Goal: Task Accomplishment & Management: Use online tool/utility

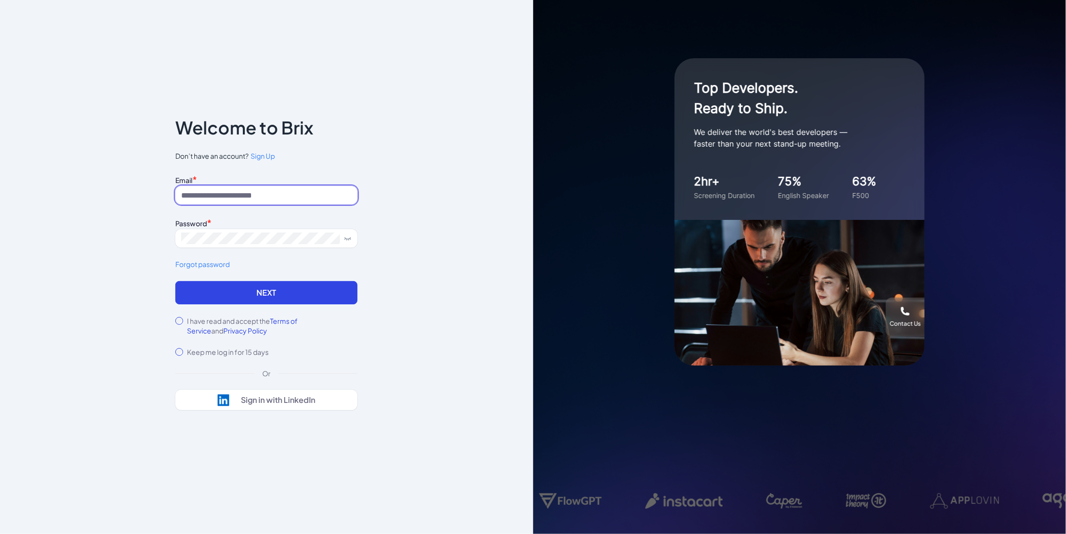
type input "**********"
click at [216, 193] on input "**********" at bounding box center [266, 195] width 182 height 18
click at [264, 190] on input "**********" at bounding box center [266, 195] width 182 height 18
paste input
click at [286, 192] on input at bounding box center [266, 195] width 182 height 18
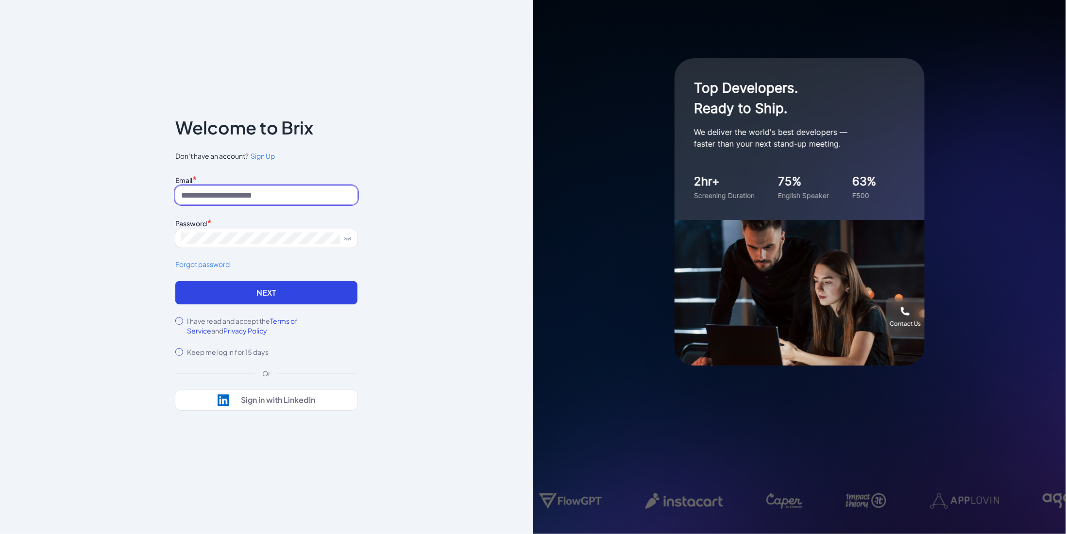
click at [238, 199] on input at bounding box center [266, 195] width 182 height 18
click at [227, 189] on input at bounding box center [266, 195] width 182 height 18
click at [329, 192] on input at bounding box center [266, 195] width 182 height 18
paste input "**********"
type input "**********"
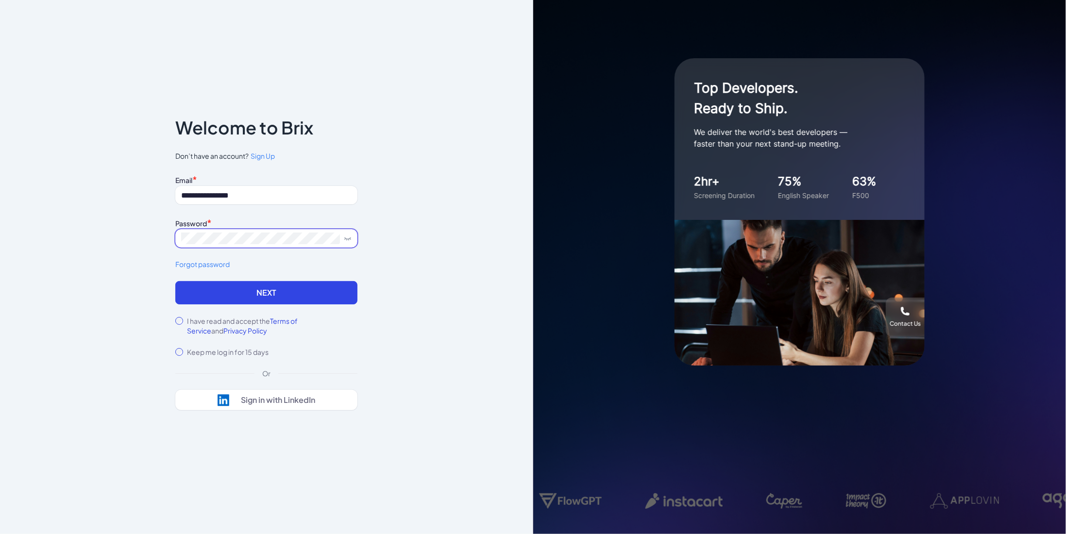
click at [175, 281] on button "Next" at bounding box center [266, 292] width 182 height 23
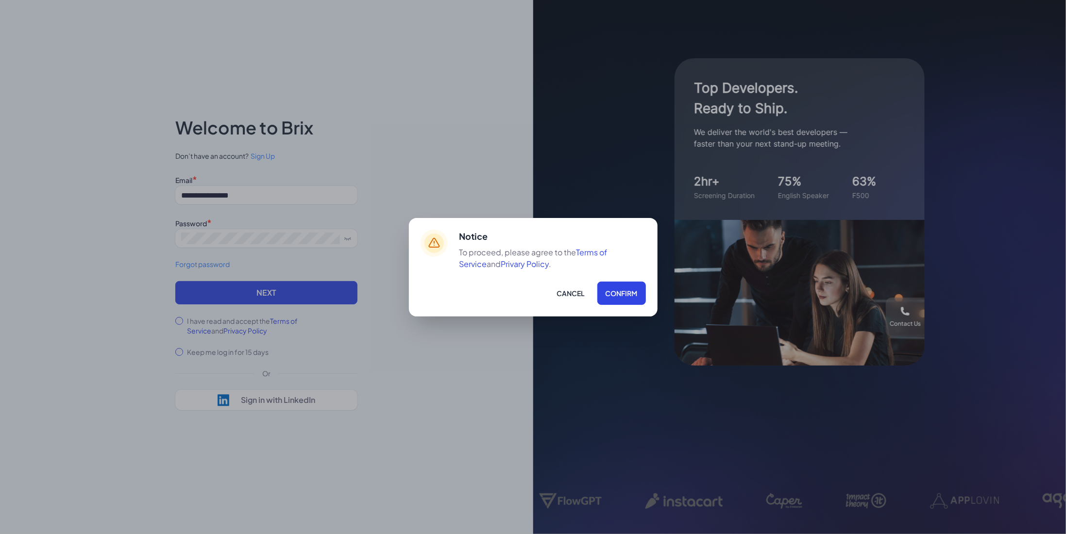
drag, startPoint x: 622, startPoint y: 296, endPoint x: 629, endPoint y: 296, distance: 6.3
click at [622, 296] on button "Confirm" at bounding box center [621, 293] width 49 height 23
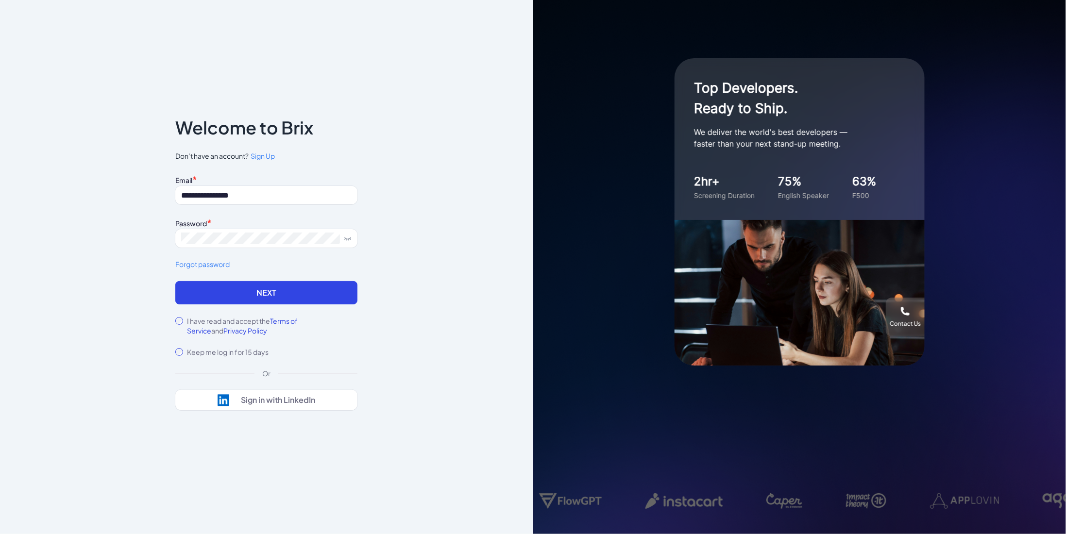
drag, startPoint x: 247, startPoint y: 300, endPoint x: 288, endPoint y: 294, distance: 41.6
click at [247, 300] on button "Next" at bounding box center [266, 292] width 182 height 23
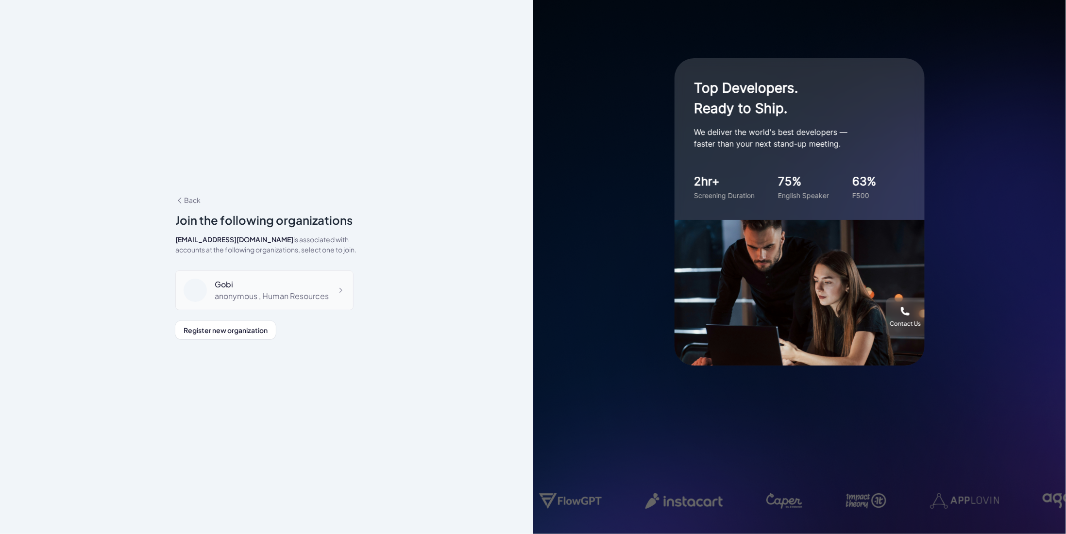
click at [255, 281] on div "Gobi" at bounding box center [272, 285] width 114 height 12
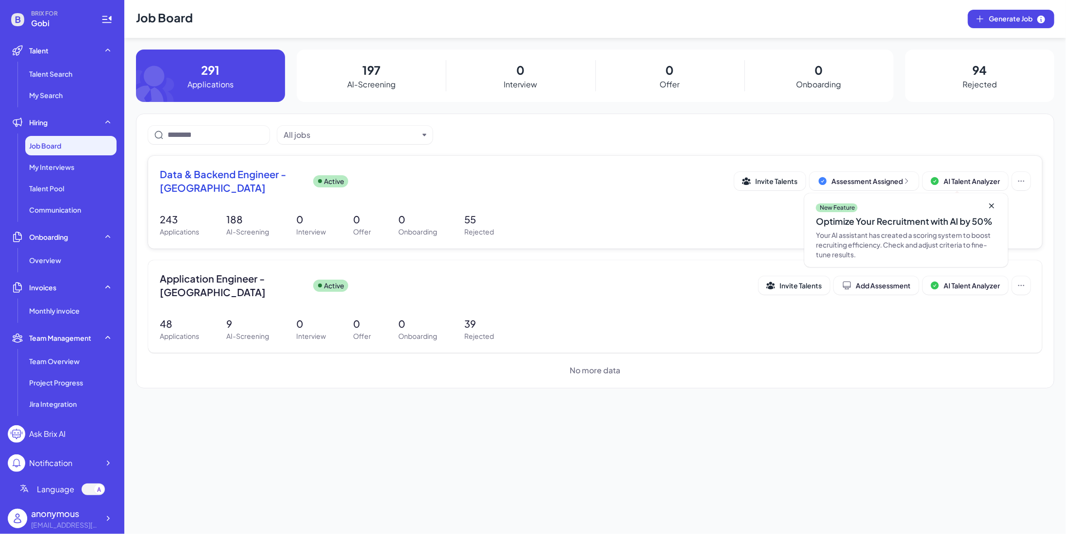
click at [990, 206] on icon at bounding box center [991, 205] width 5 height 5
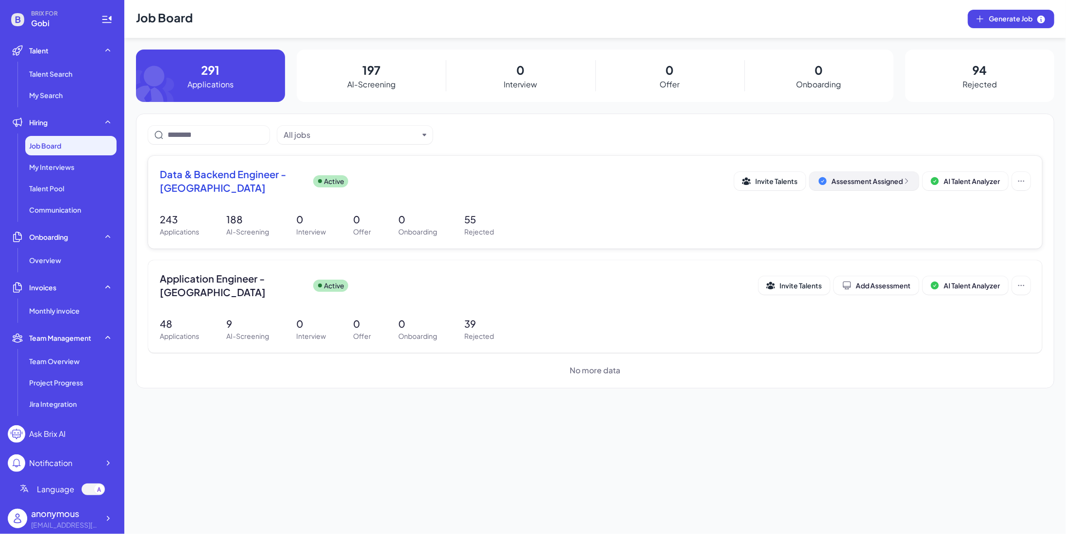
click at [845, 182] on div "Assessment Assigned" at bounding box center [870, 181] width 79 height 10
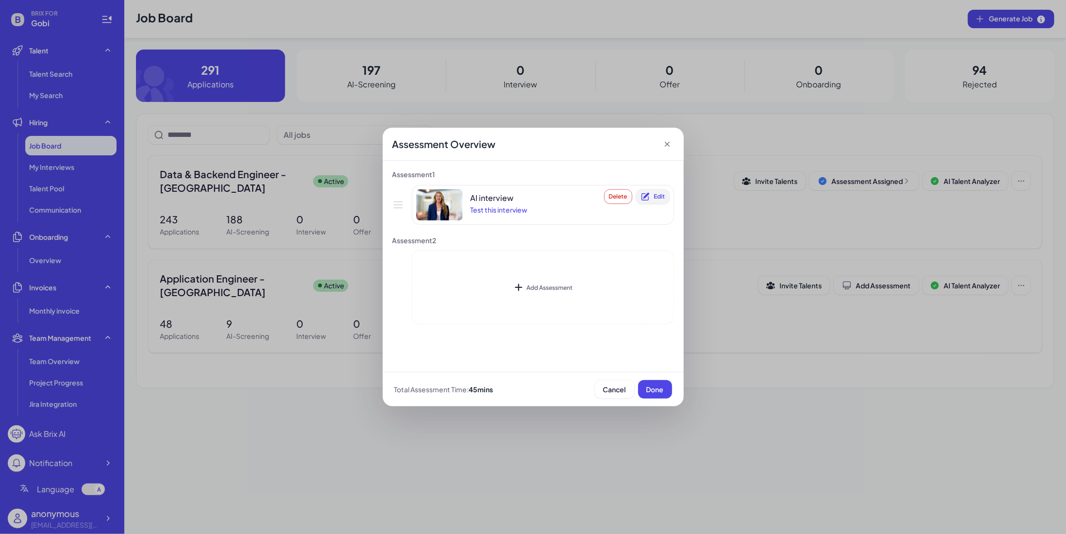
click at [666, 195] on button "Edit" at bounding box center [652, 196] width 33 height 15
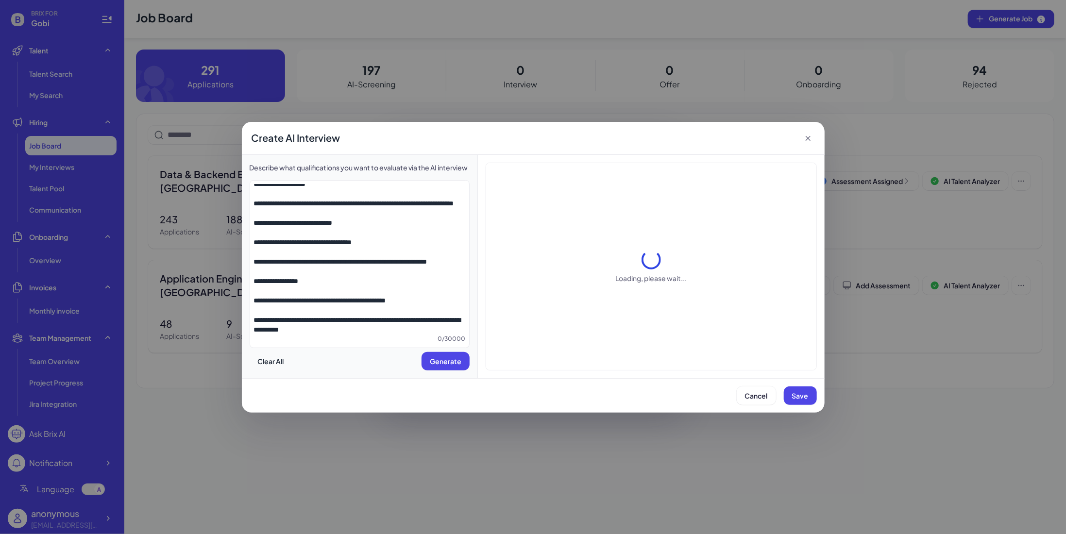
scroll to position [83, 0]
drag, startPoint x: 807, startPoint y: 137, endPoint x: 777, endPoint y: 150, distance: 32.4
click at [807, 137] on icon at bounding box center [807, 138] width 5 height 5
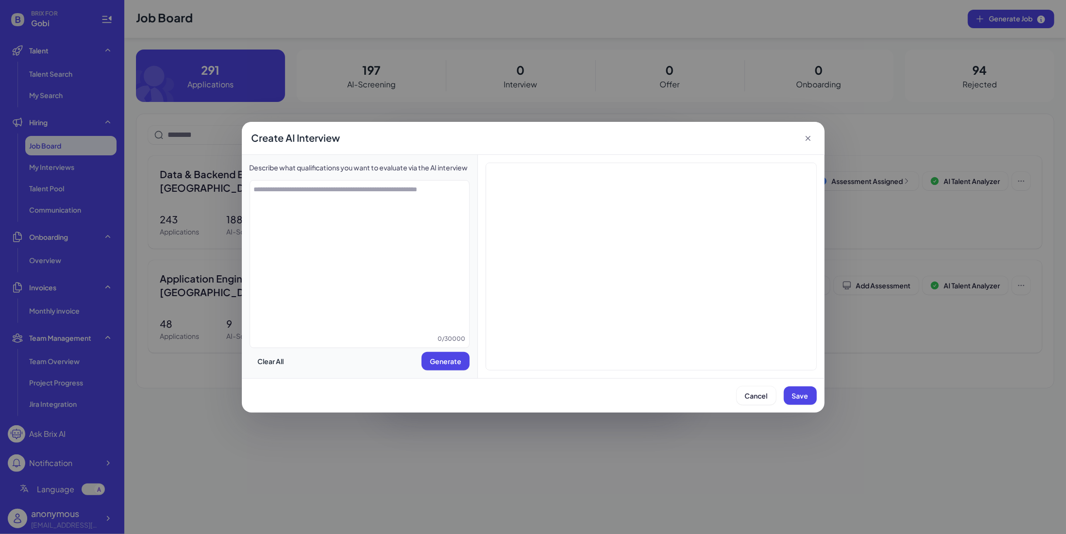
scroll to position [0, 0]
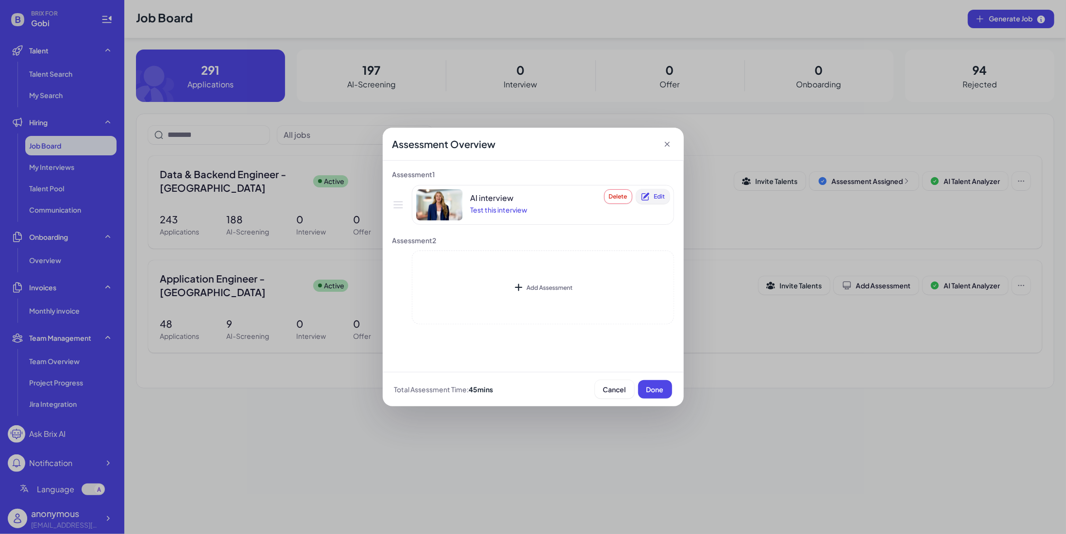
click at [655, 197] on span "Edit" at bounding box center [659, 196] width 11 height 7
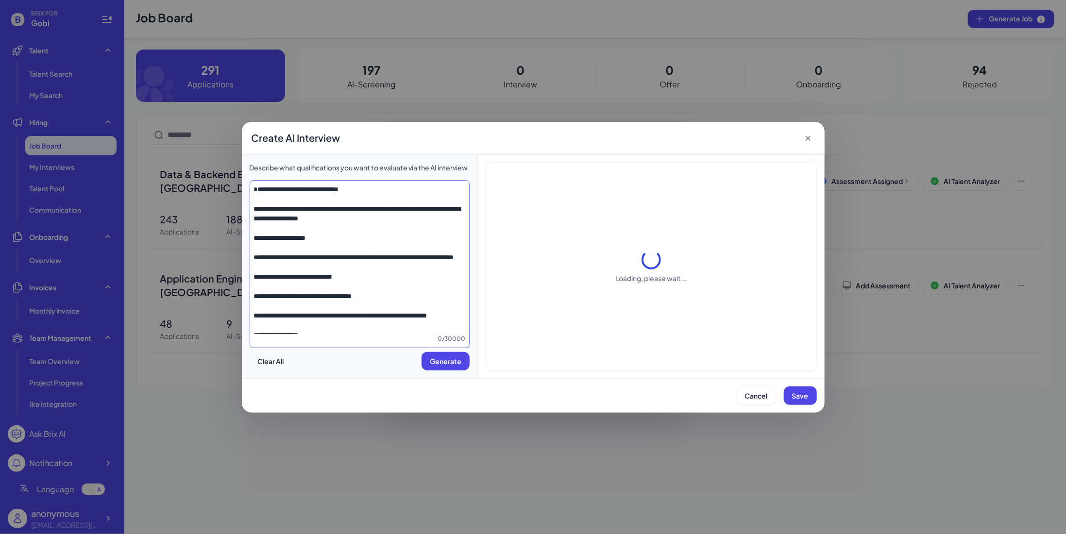
click at [364, 235] on textarea "**********" at bounding box center [359, 259] width 219 height 150
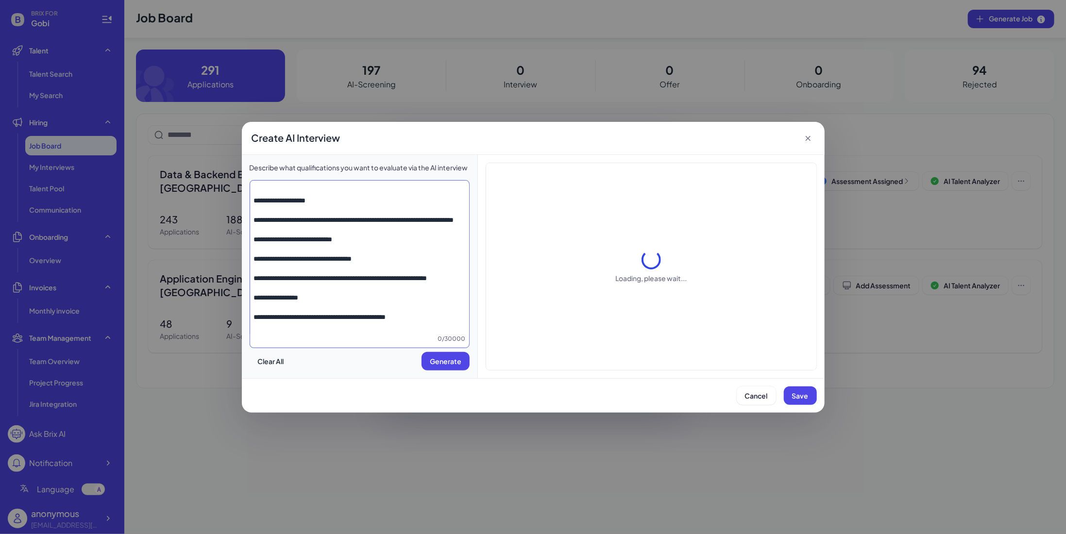
scroll to position [83, 0]
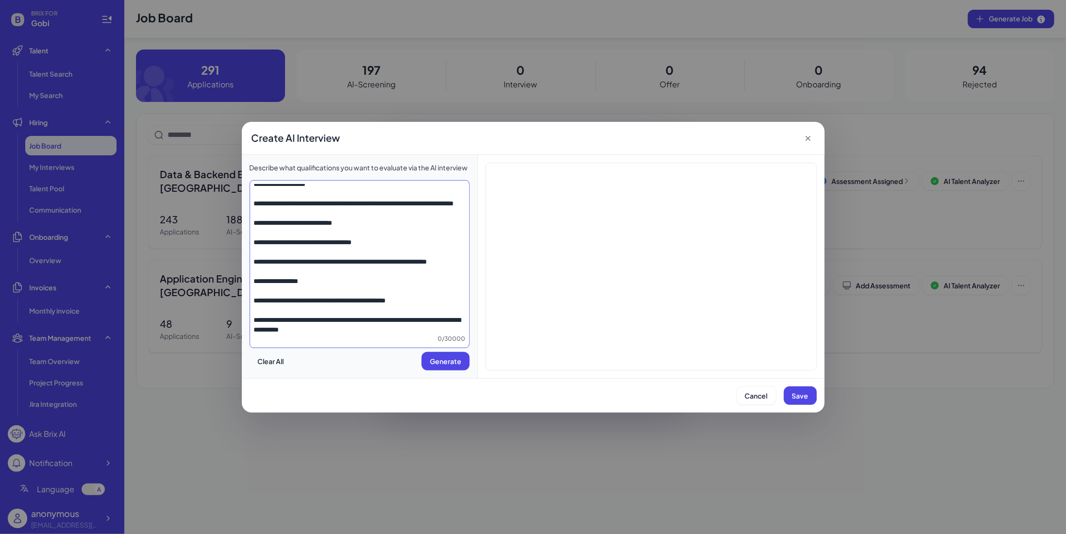
click at [392, 239] on textarea "**********" at bounding box center [359, 259] width 219 height 150
click at [387, 213] on textarea "**********" at bounding box center [359, 259] width 219 height 150
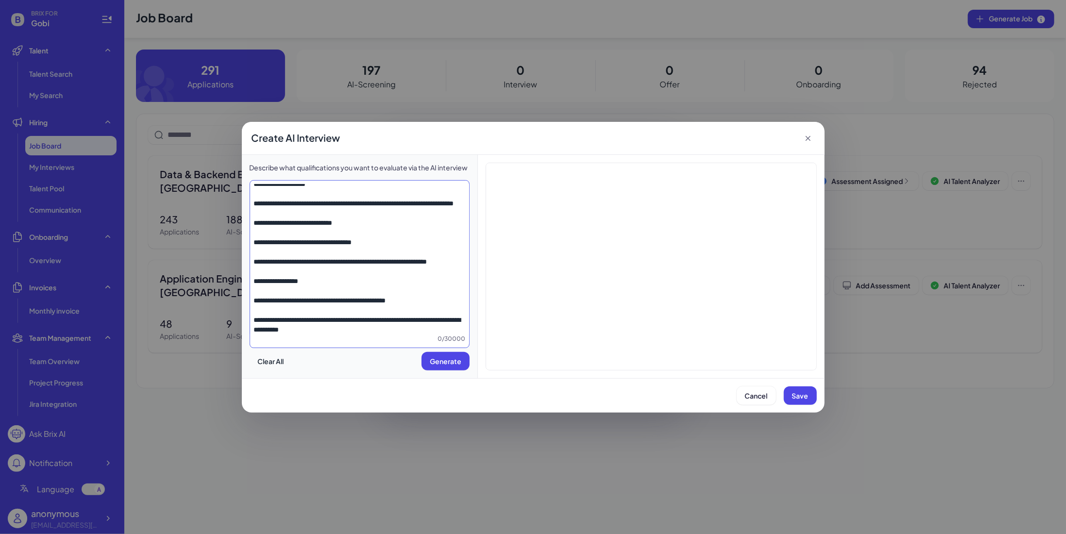
click at [387, 213] on textarea "**********" at bounding box center [359, 259] width 219 height 150
click at [388, 191] on textarea "**********" at bounding box center [359, 259] width 219 height 150
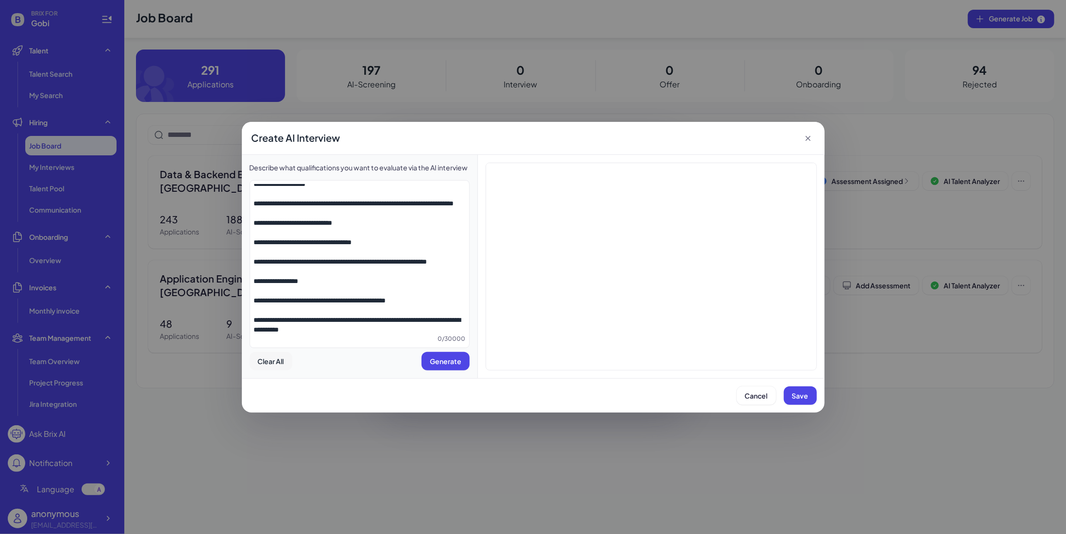
click at [278, 364] on span "Clear All" at bounding box center [271, 361] width 26 height 9
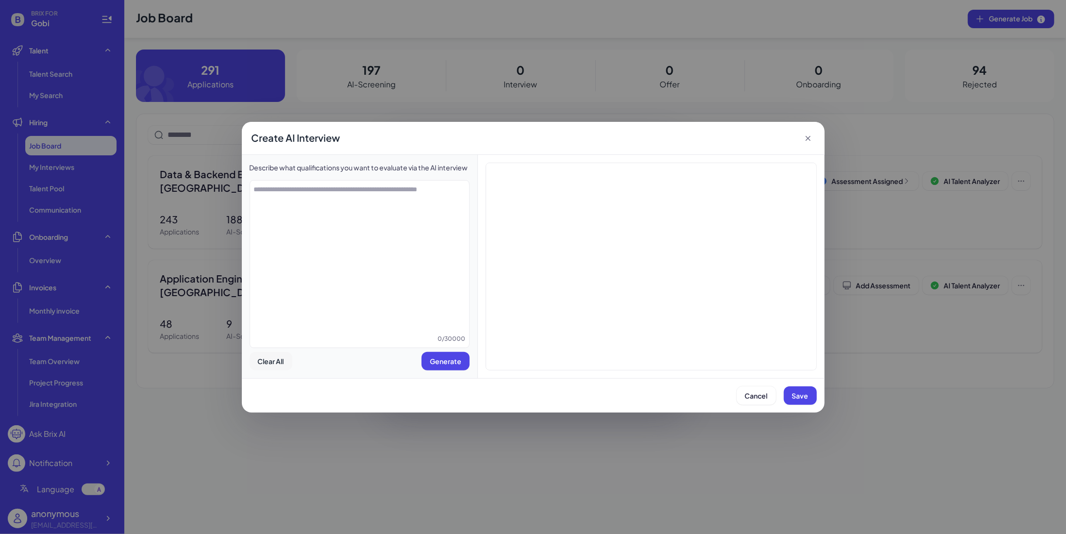
scroll to position [0, 0]
click at [336, 225] on textarea at bounding box center [359, 259] width 219 height 150
click at [358, 260] on textarea at bounding box center [359, 259] width 219 height 150
click at [405, 240] on textarea at bounding box center [359, 259] width 219 height 150
paste textarea "**********"
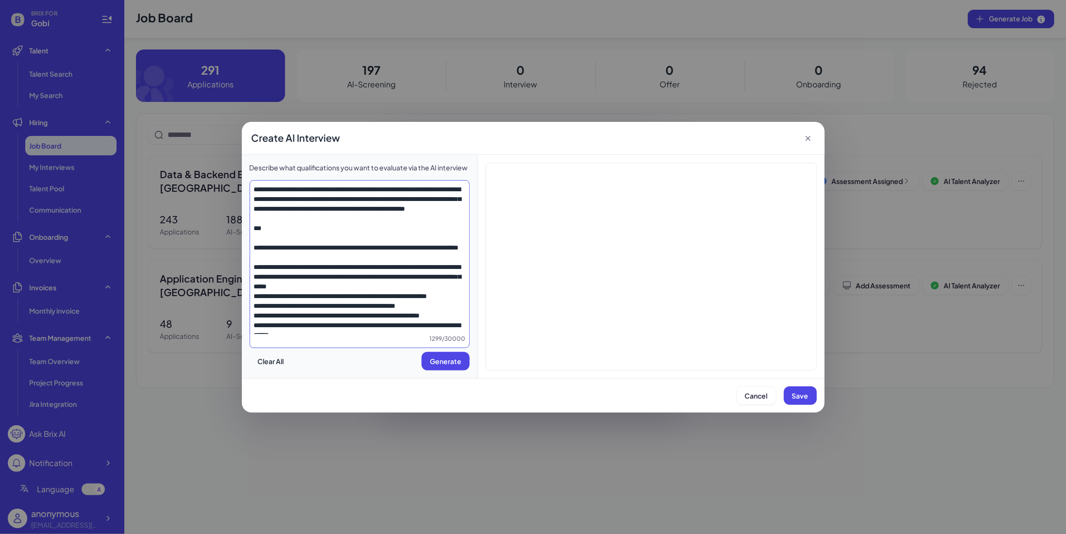
drag, startPoint x: 366, startPoint y: 266, endPoint x: 301, endPoint y: 41, distance: 234.0
click at [301, 41] on div "Create AI Interview Describe what qualifications you want to evaluate via the A…" at bounding box center [533, 267] width 1066 height 534
drag, startPoint x: 342, startPoint y: 229, endPoint x: 311, endPoint y: 237, distance: 32.0
click at [342, 229] on textarea at bounding box center [359, 259] width 219 height 150
drag, startPoint x: 252, startPoint y: 252, endPoint x: 249, endPoint y: 168, distance: 83.6
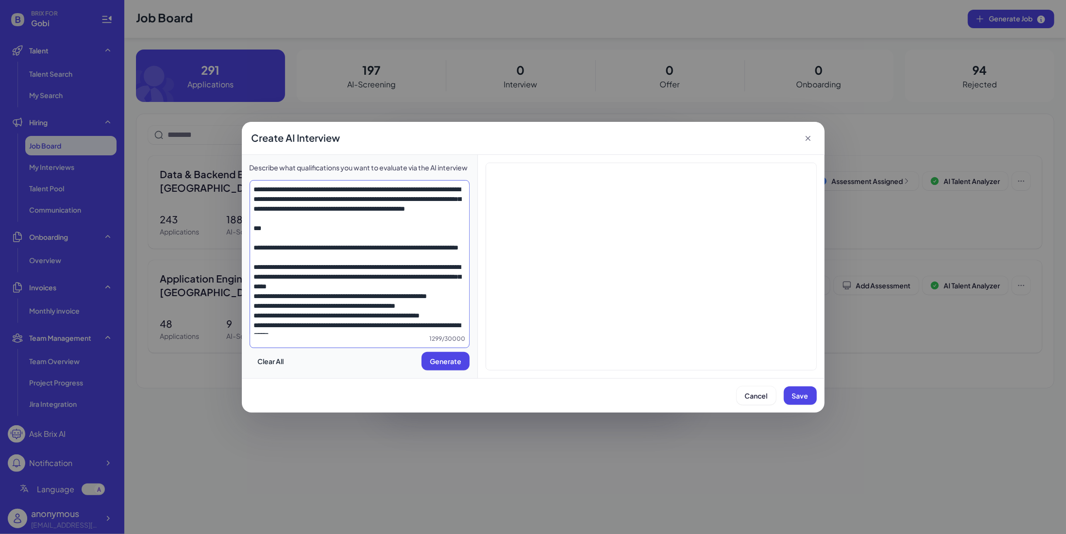
click at [249, 168] on div "Describe what qualifications you want to evaluate via the AI interview 1299 / 3…" at bounding box center [360, 266] width 236 height 223
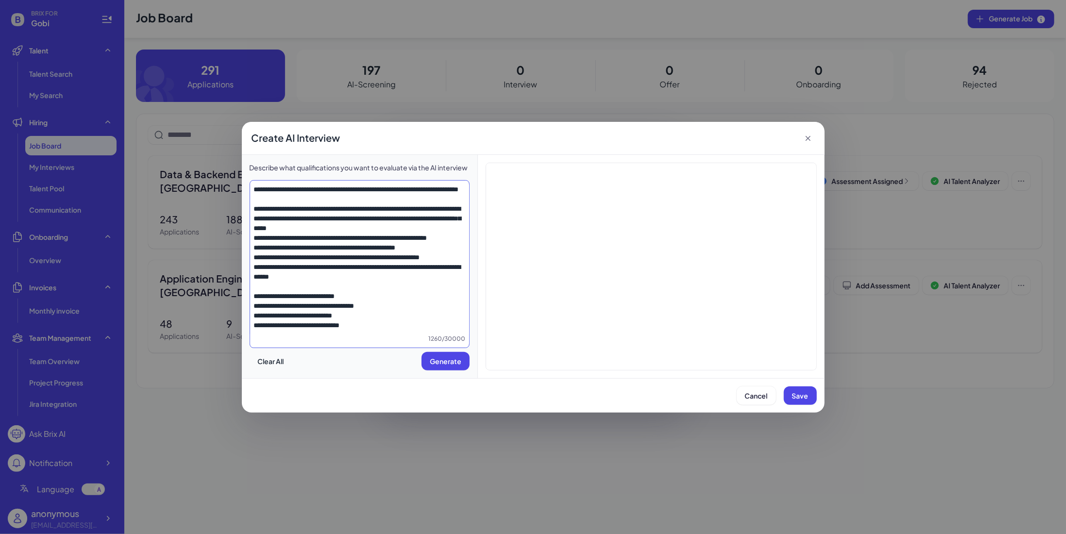
drag, startPoint x: 253, startPoint y: 216, endPoint x: 242, endPoint y: 150, distance: 66.6
click at [242, 150] on div "Create AI Interview Describe what qualifications you want to evaluate via the A…" at bounding box center [533, 267] width 583 height 291
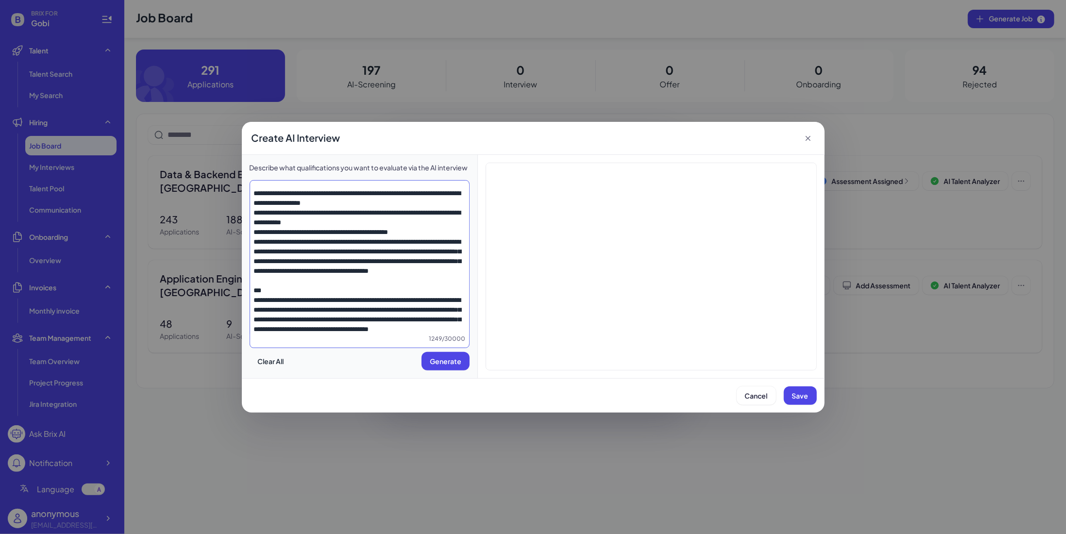
scroll to position [1607, 0]
drag, startPoint x: 415, startPoint y: 331, endPoint x: 410, endPoint y: 279, distance: 52.7
click at [410, 279] on textarea at bounding box center [359, 259] width 219 height 150
click at [412, 267] on textarea at bounding box center [359, 259] width 219 height 150
click at [437, 363] on span "Generate" at bounding box center [446, 361] width 32 height 9
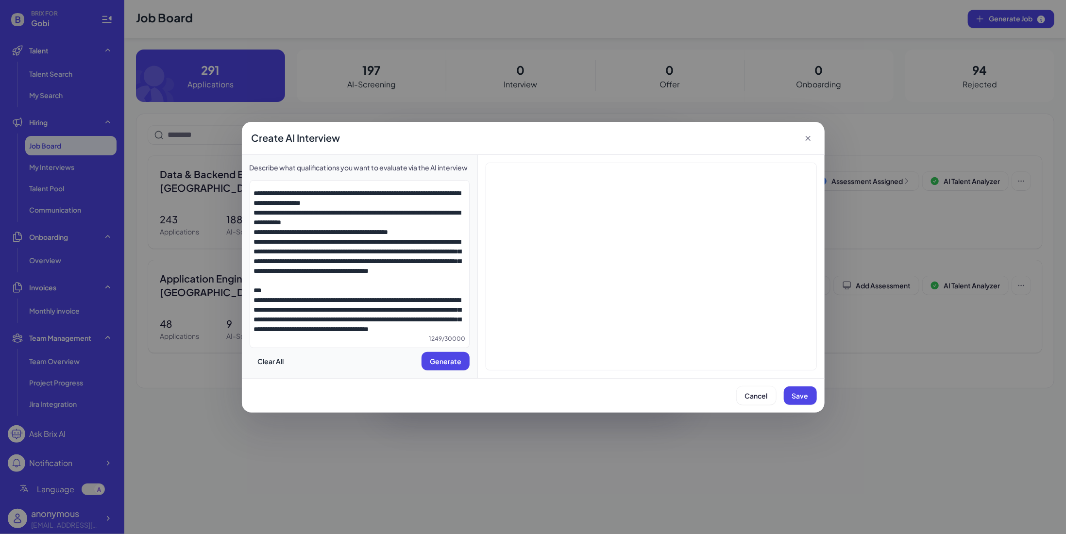
scroll to position [1364, 0]
click at [464, 134] on div "Create AI Interview" at bounding box center [533, 138] width 583 height 33
click at [303, 225] on textarea at bounding box center [359, 259] width 219 height 150
paste textarea "**********"
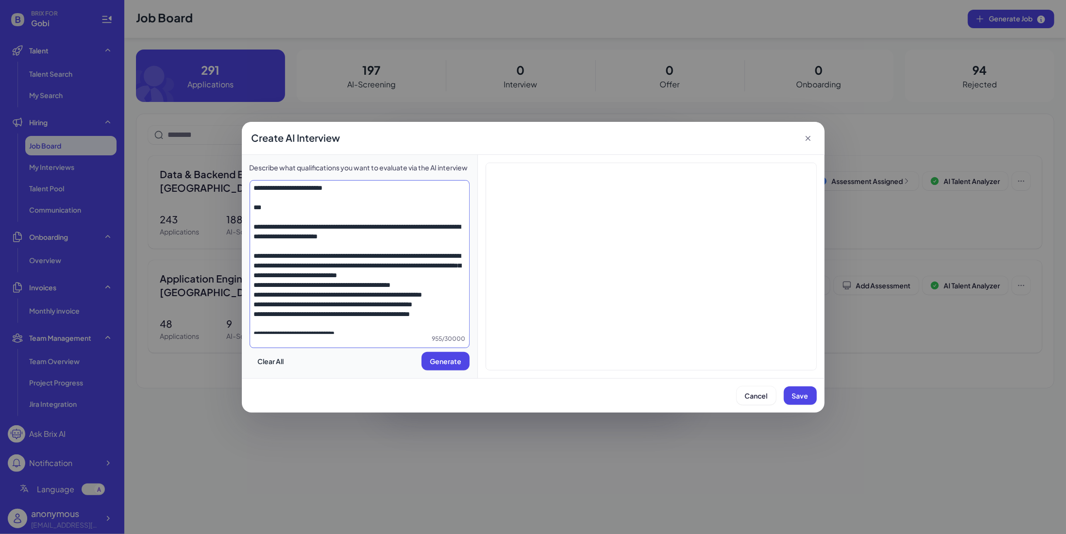
scroll to position [0, 0]
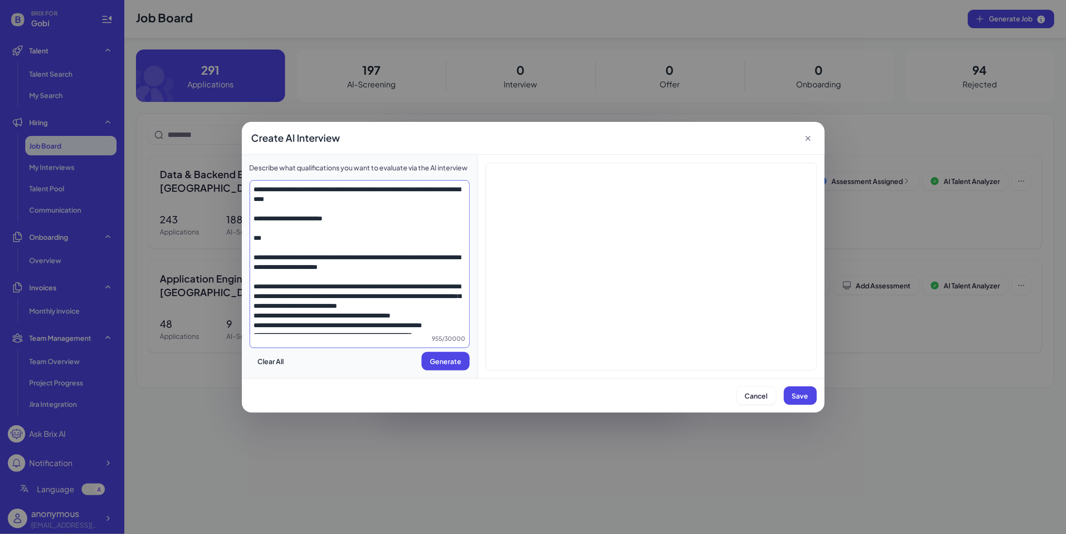
drag, startPoint x: 254, startPoint y: 284, endPoint x: 202, endPoint y: 120, distance: 171.8
click at [202, 120] on div "Create AI Interview Describe what qualifications you want to evaluate via the A…" at bounding box center [533, 267] width 1066 height 534
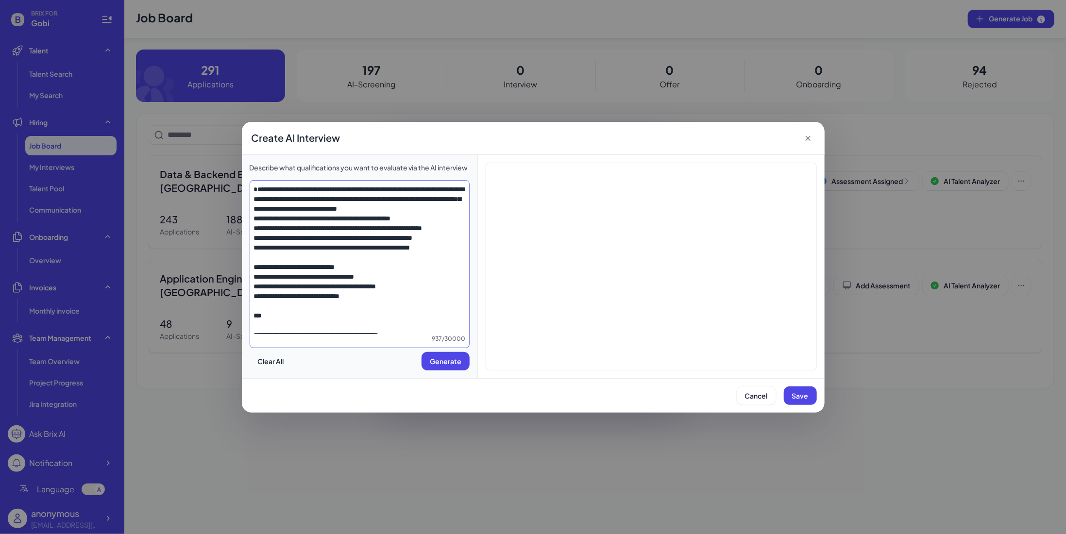
drag, startPoint x: 250, startPoint y: 195, endPoint x: 276, endPoint y: 214, distance: 31.8
click at [250, 195] on textarea at bounding box center [359, 259] width 219 height 150
type textarea "**********"
click at [428, 362] on button "Generate" at bounding box center [445, 361] width 48 height 18
click at [456, 364] on span "Generate" at bounding box center [446, 361] width 32 height 9
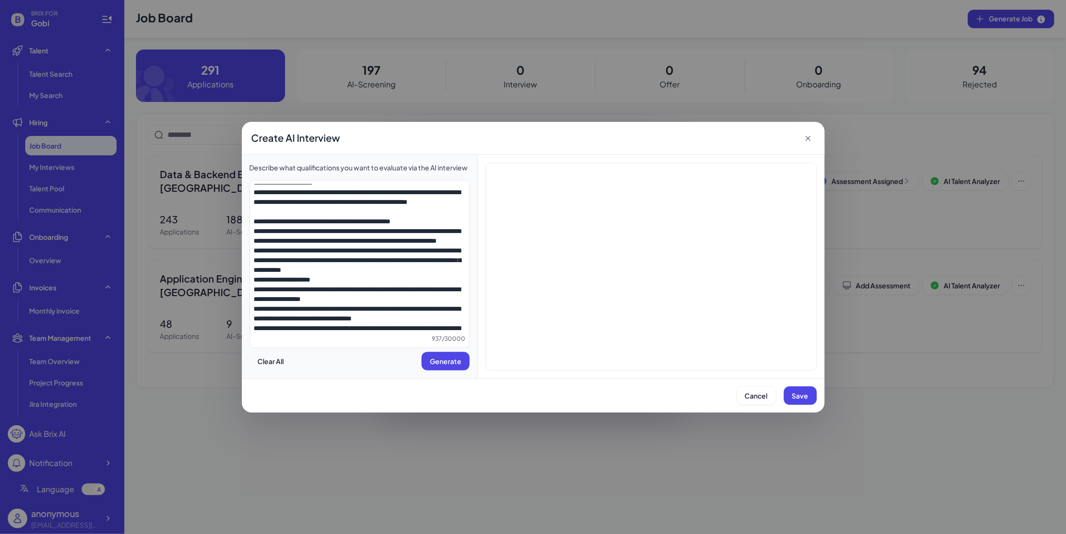
scroll to position [340, 0]
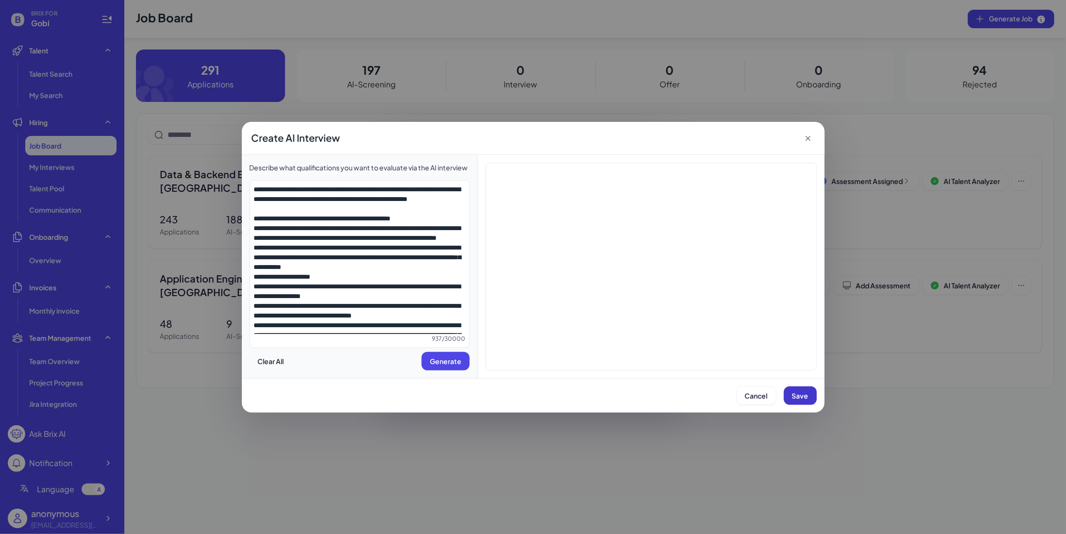
click at [795, 391] on span "Save" at bounding box center [800, 395] width 17 height 9
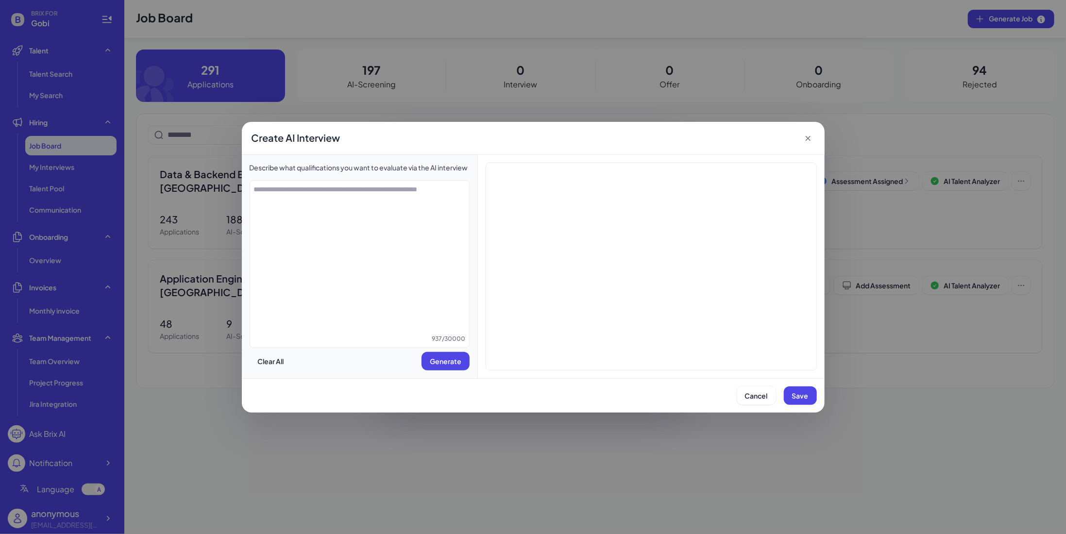
scroll to position [0, 0]
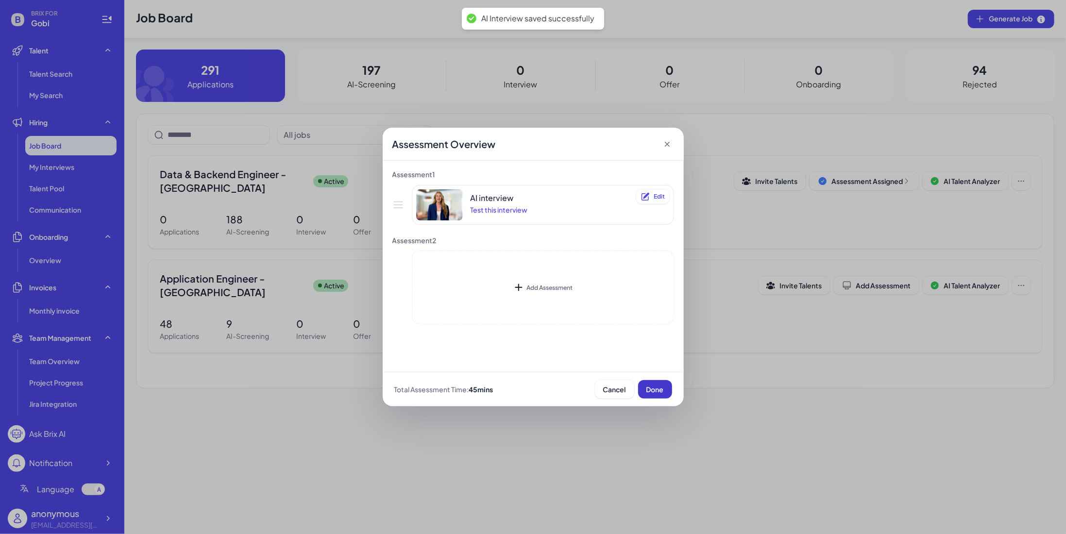
click at [663, 391] on button "Done" at bounding box center [655, 389] width 34 height 18
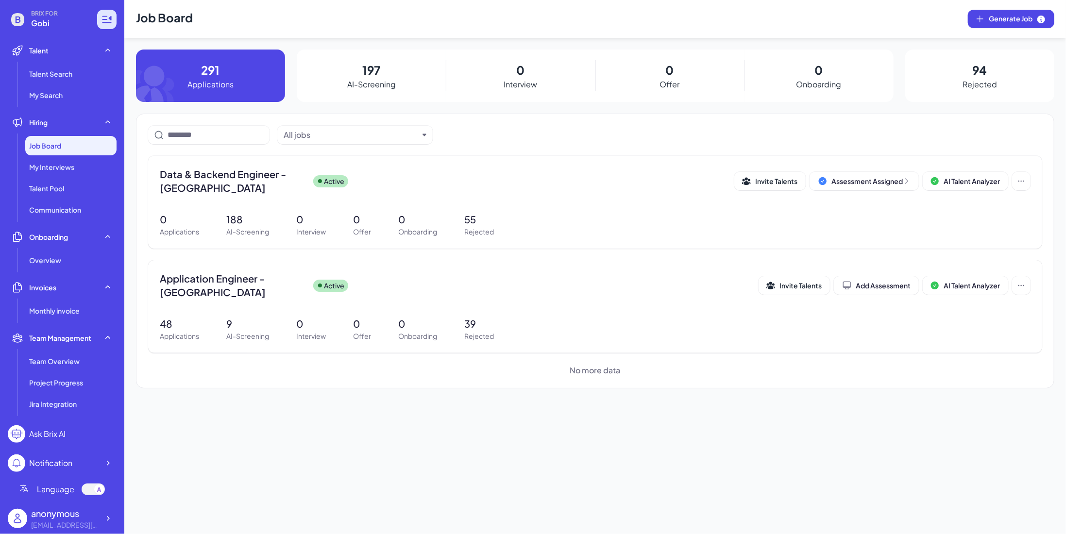
click at [102, 19] on icon at bounding box center [104, 19] width 5 height 1
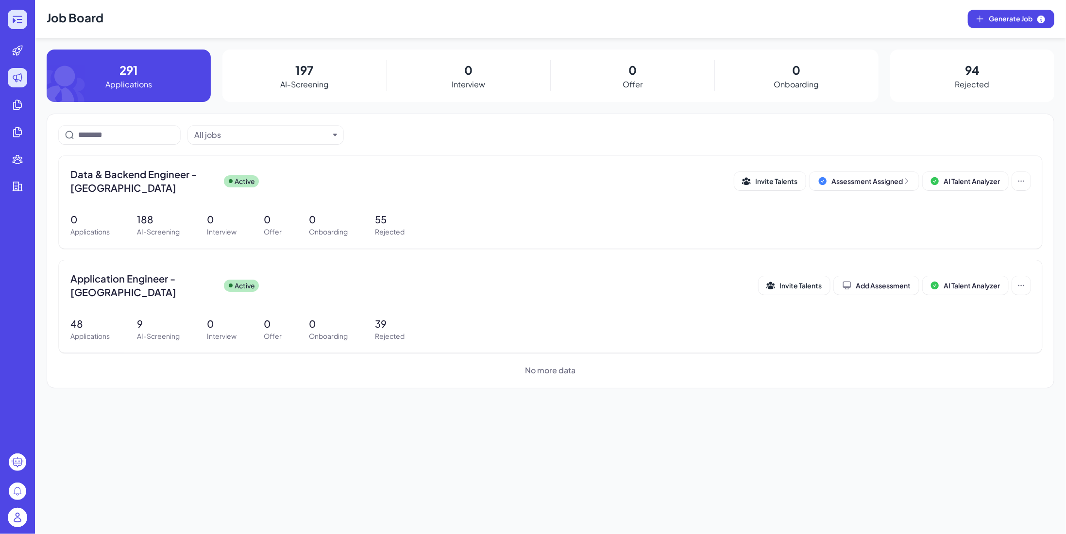
click at [25, 20] on div at bounding box center [17, 19] width 19 height 19
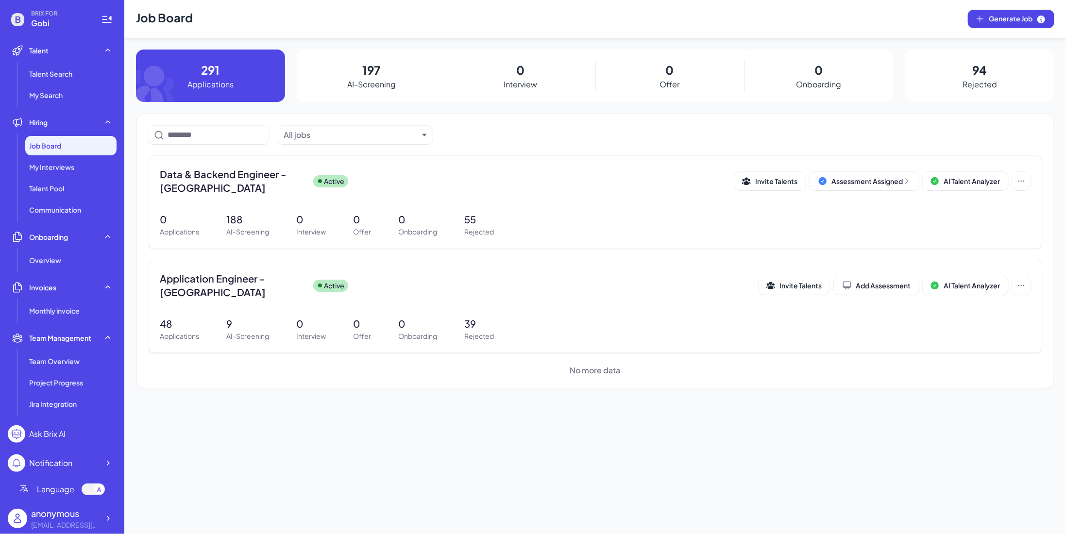
click at [87, 521] on div "[EMAIL_ADDRESS][DOMAIN_NAME]" at bounding box center [65, 525] width 68 height 10
click at [102, 521] on div at bounding box center [107, 518] width 17 height 17
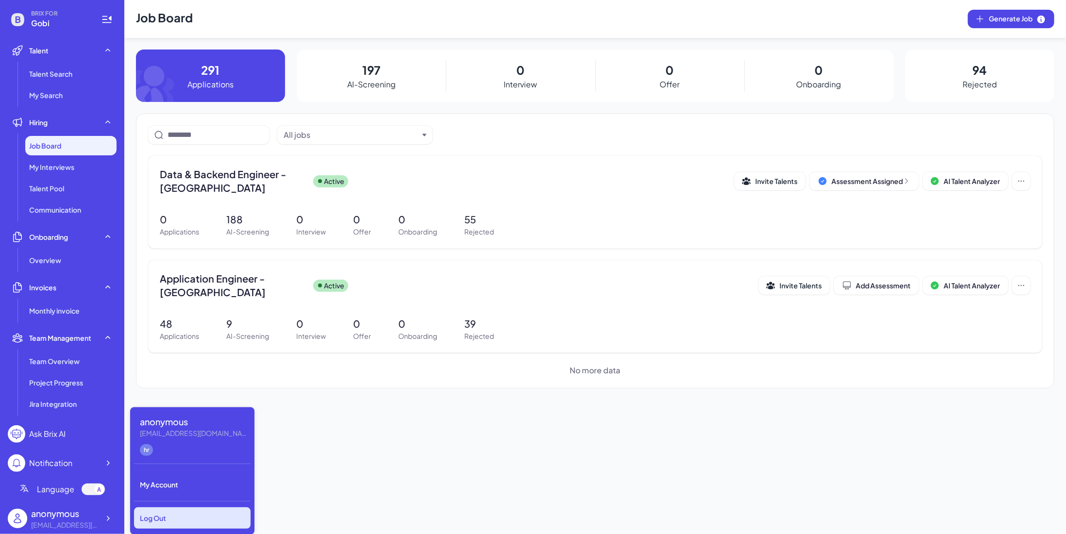
click at [181, 512] on div "Log Out" at bounding box center [192, 517] width 117 height 21
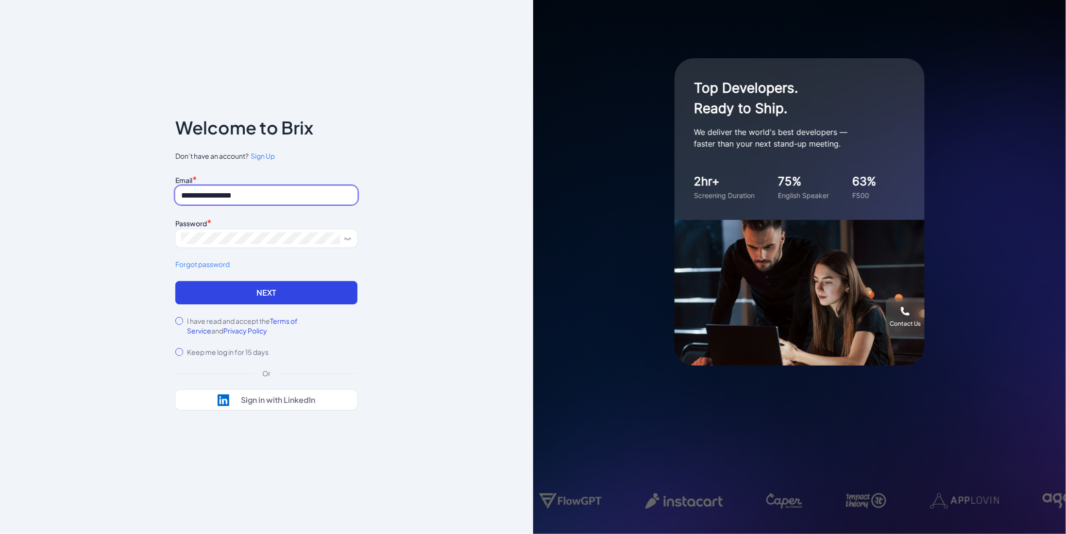
drag, startPoint x: 242, startPoint y: 200, endPoint x: 0, endPoint y: 154, distance: 246.1
click at [0, 155] on div "**********" at bounding box center [266, 267] width 533 height 534
type input "**********"
click at [175, 281] on button "Next" at bounding box center [266, 292] width 182 height 23
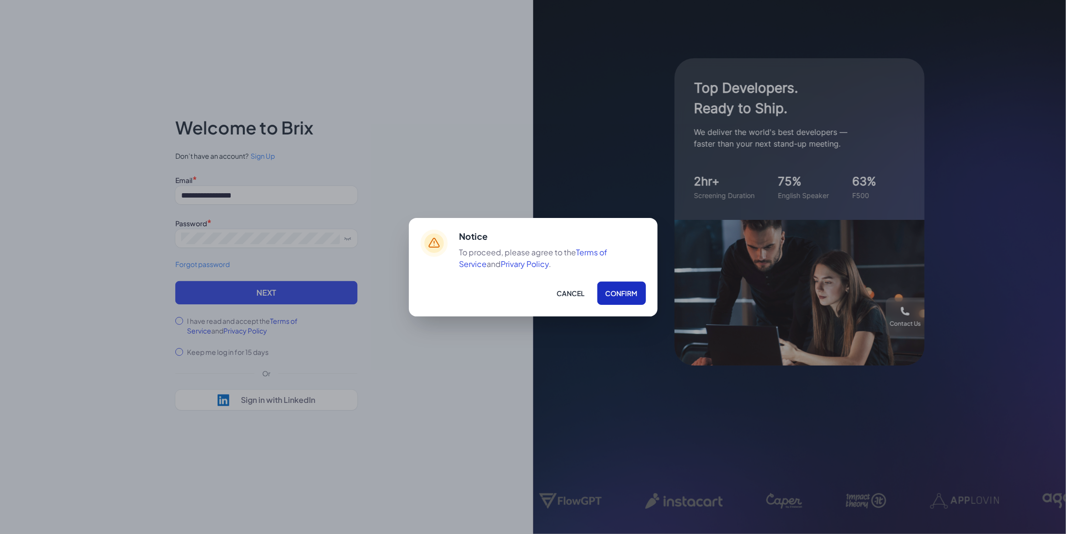
click at [629, 292] on button "Confirm" at bounding box center [621, 293] width 49 height 23
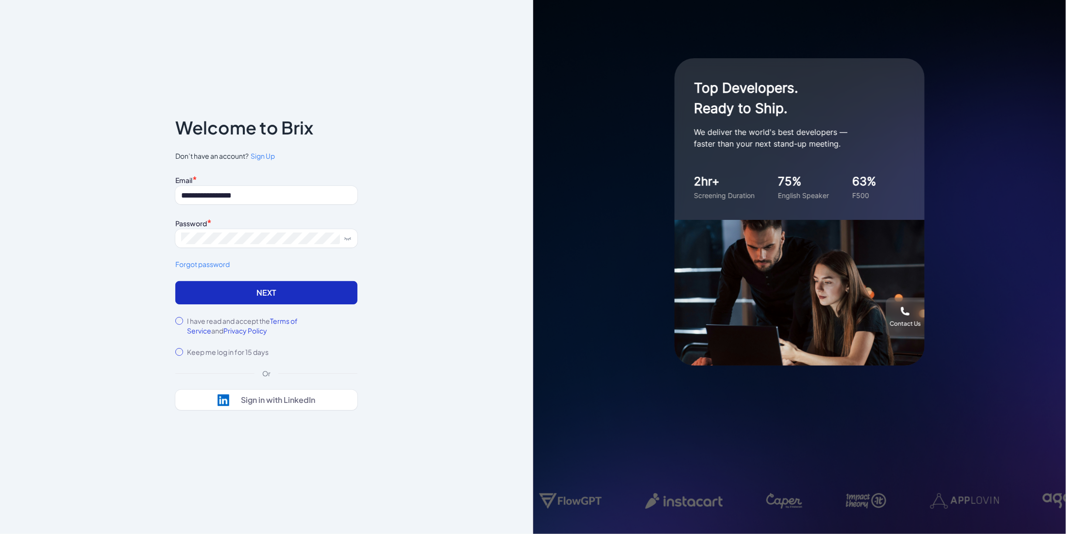
click at [327, 288] on button "Next" at bounding box center [266, 292] width 182 height 23
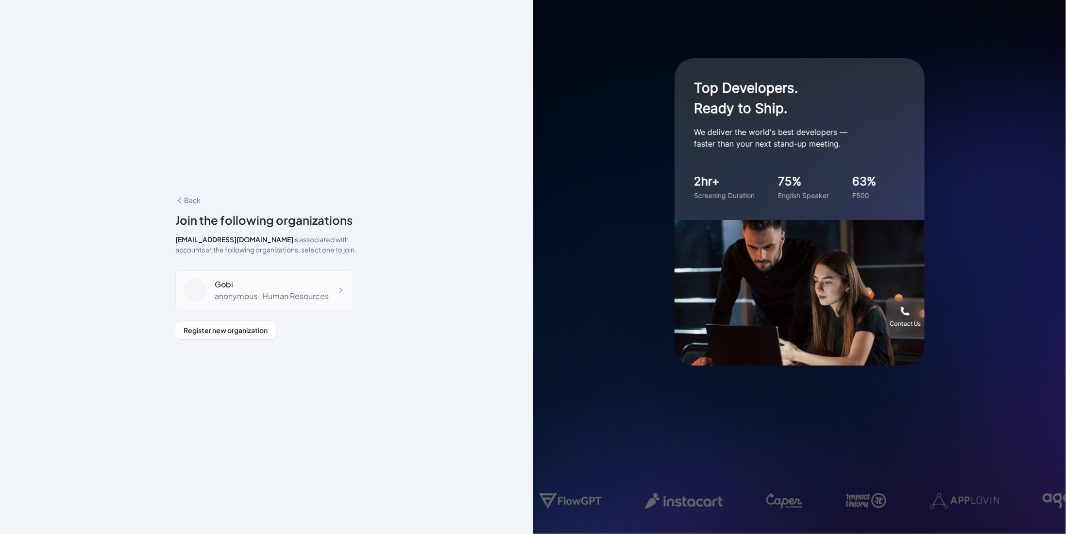
click at [294, 290] on div "anonymous , Human Resources" at bounding box center [272, 296] width 114 height 12
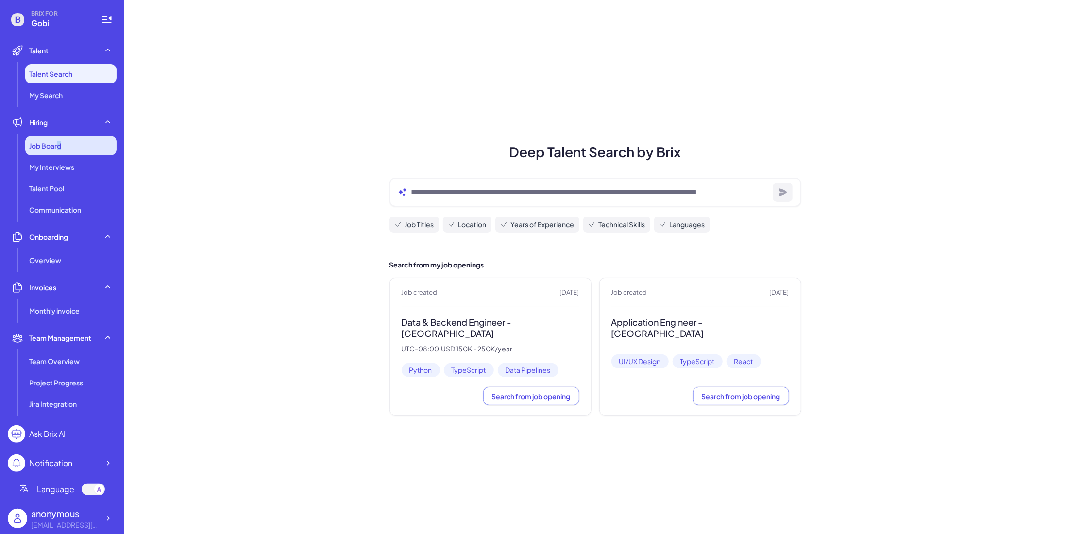
click at [59, 141] on span "Job Board" at bounding box center [45, 146] width 32 height 10
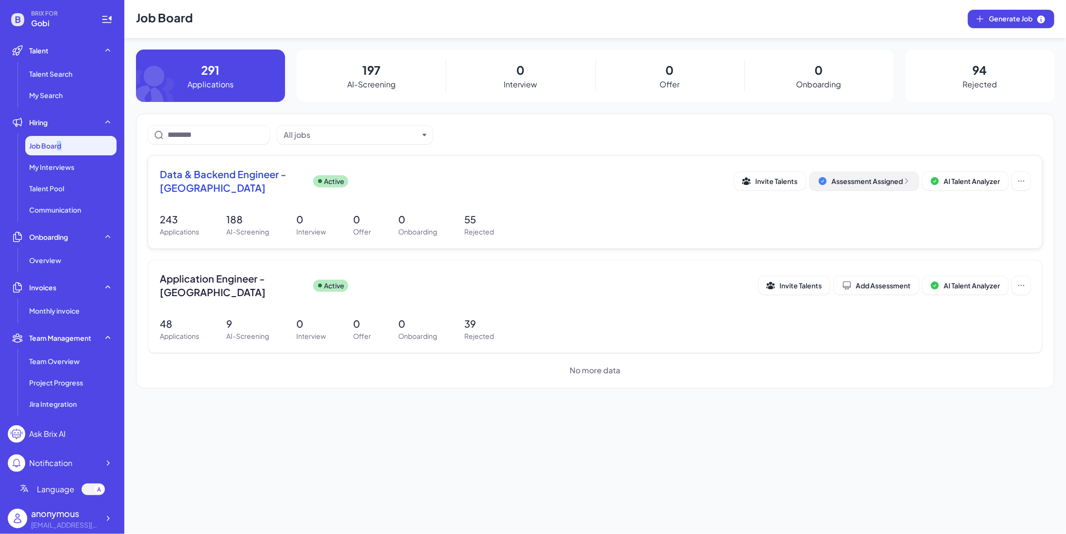
click at [868, 184] on div "Assessment Assigned" at bounding box center [870, 181] width 79 height 10
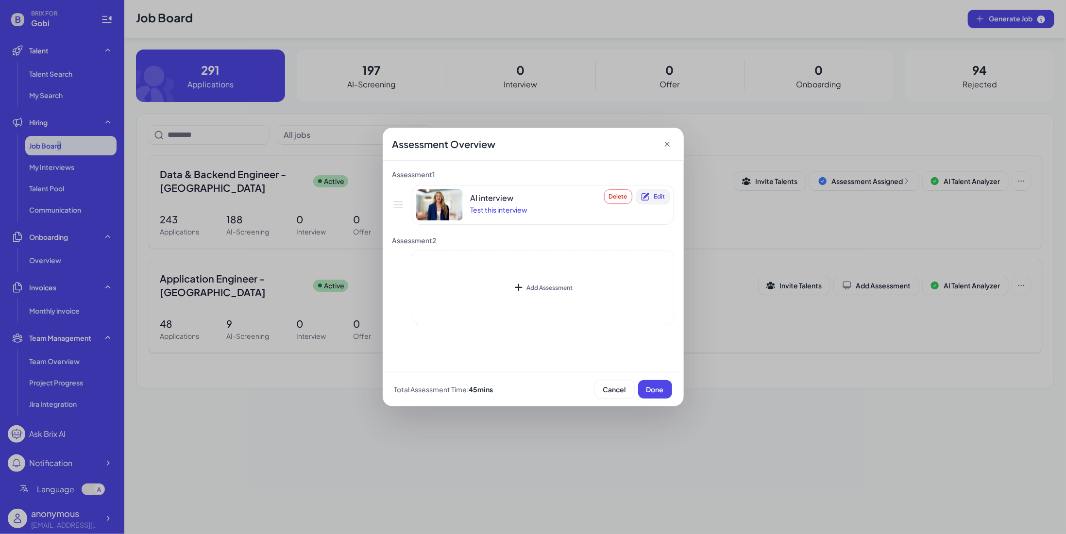
click at [654, 198] on span "Edit" at bounding box center [659, 196] width 11 height 7
type textarea "**********"
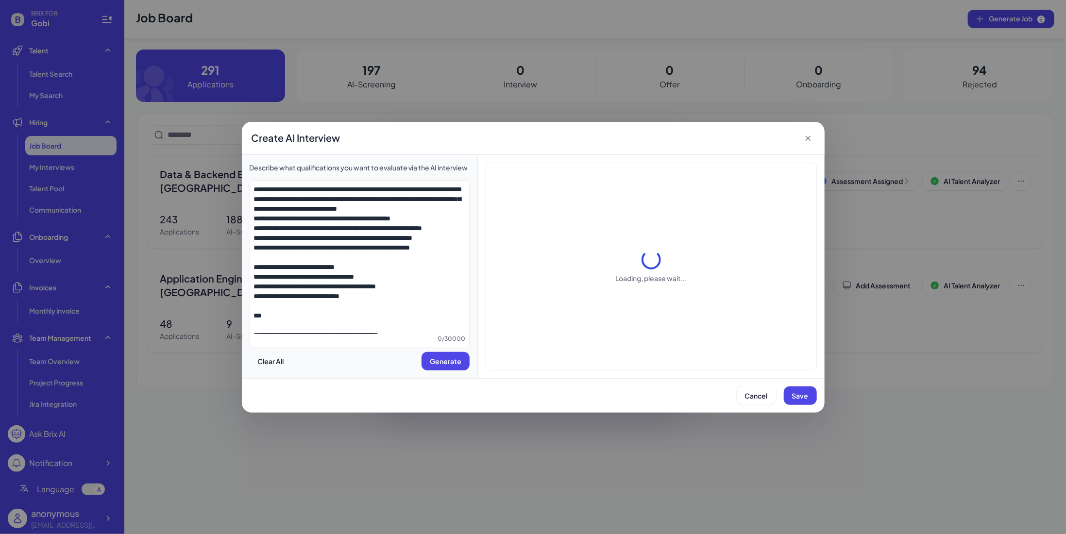
click at [936, 275] on div "Create AI Interview Describe what qualifications you want to evaluate via the A…" at bounding box center [533, 267] width 1066 height 534
click at [749, 393] on span "Cancel" at bounding box center [756, 395] width 23 height 9
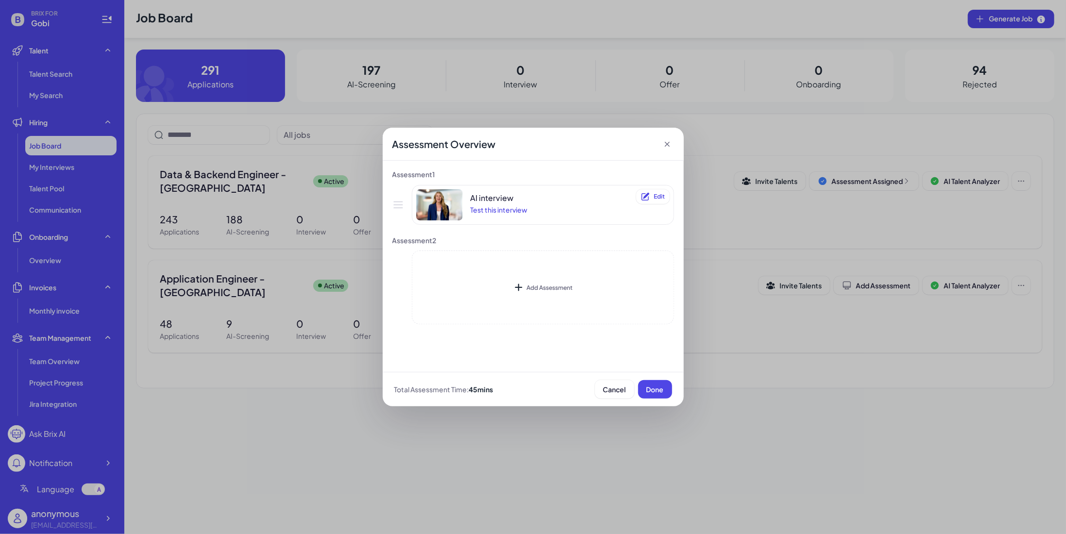
drag, startPoint x: 882, startPoint y: 336, endPoint x: 886, endPoint y: 311, distance: 26.0
click at [882, 336] on div "Assessment Overview Assessment 1 AI interview Test this interview Delete Edit A…" at bounding box center [533, 267] width 1066 height 534
click at [619, 383] on button "Cancel" at bounding box center [614, 389] width 39 height 18
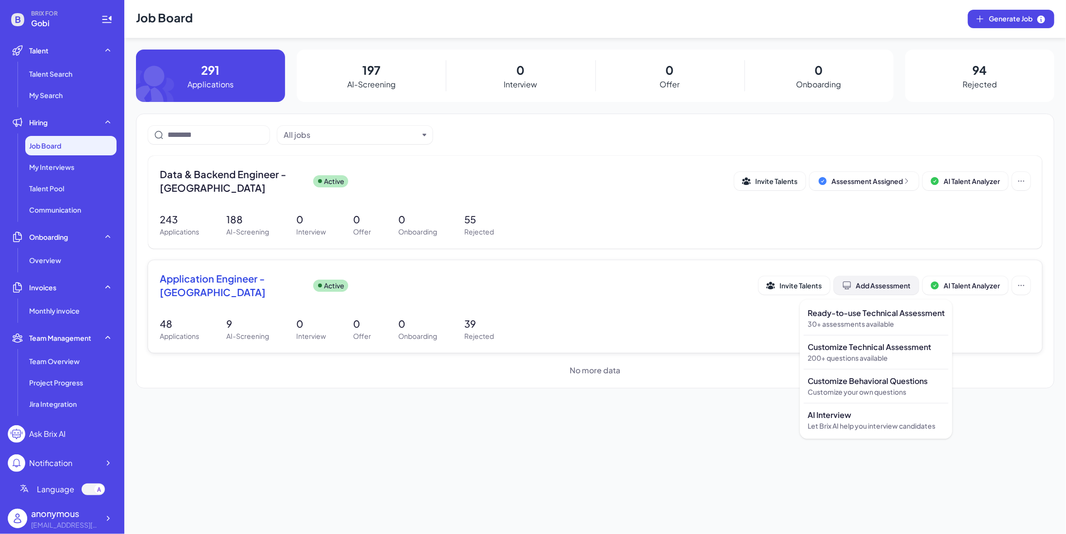
click at [856, 284] on div "Add Assessment" at bounding box center [876, 286] width 68 height 10
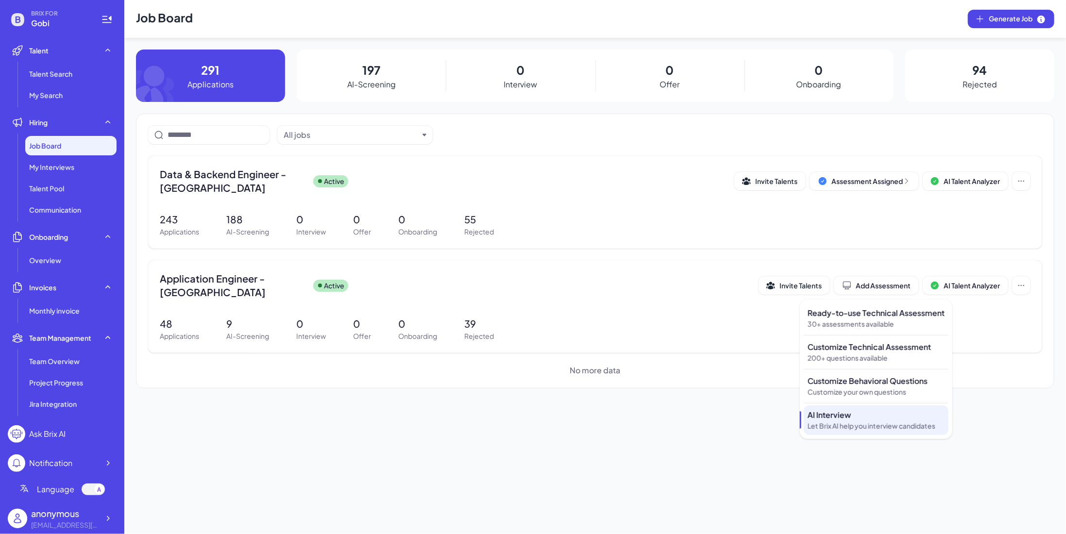
click at [858, 418] on p "AI Interview" at bounding box center [875, 415] width 137 height 12
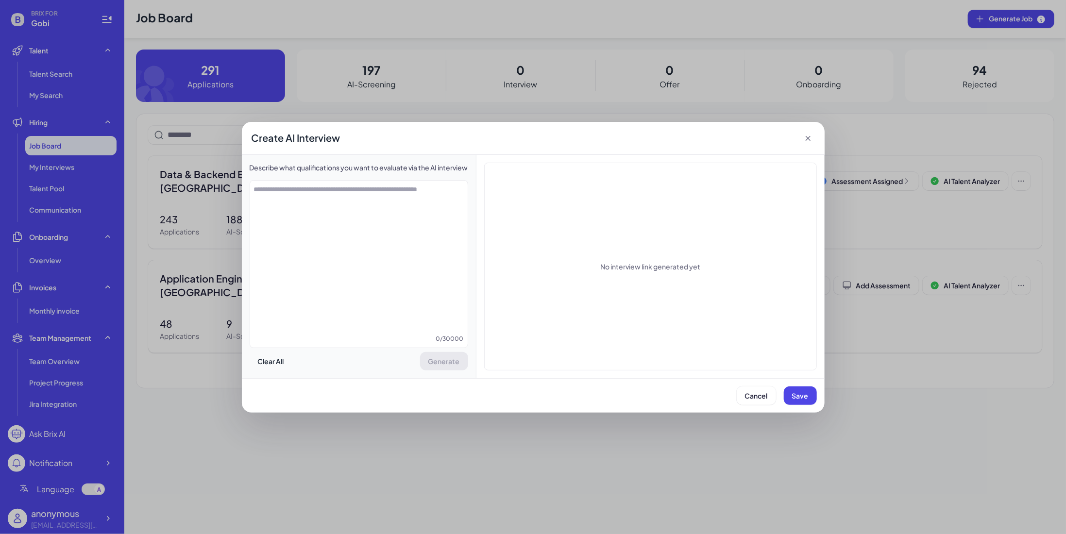
click at [236, 203] on div "Create AI Interview Describe what qualifications you want to evaluate via the A…" at bounding box center [533, 267] width 1066 height 534
click at [748, 394] on span "Cancel" at bounding box center [756, 395] width 23 height 9
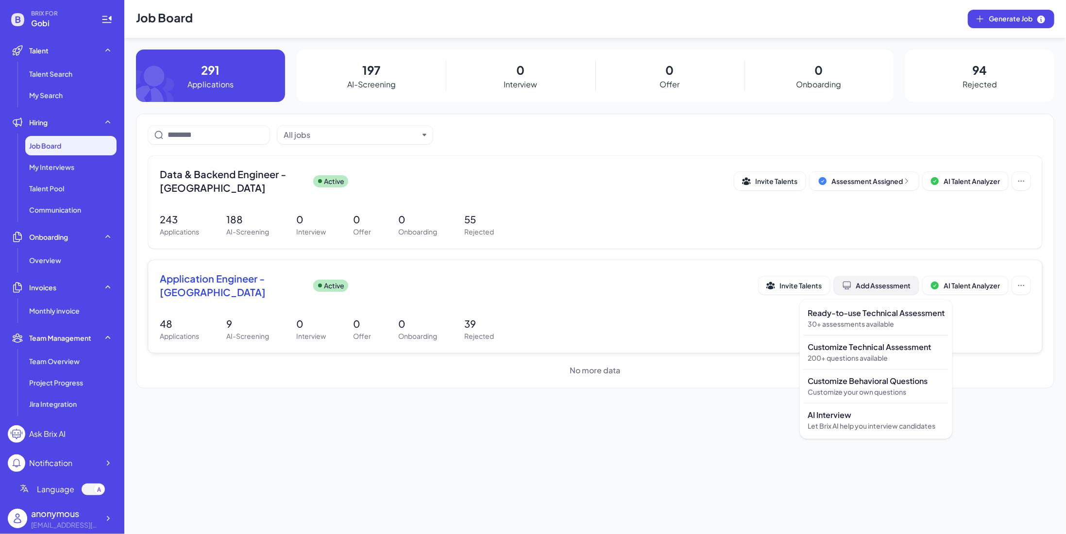
click at [868, 283] on div "Add Assessment" at bounding box center [876, 286] width 68 height 10
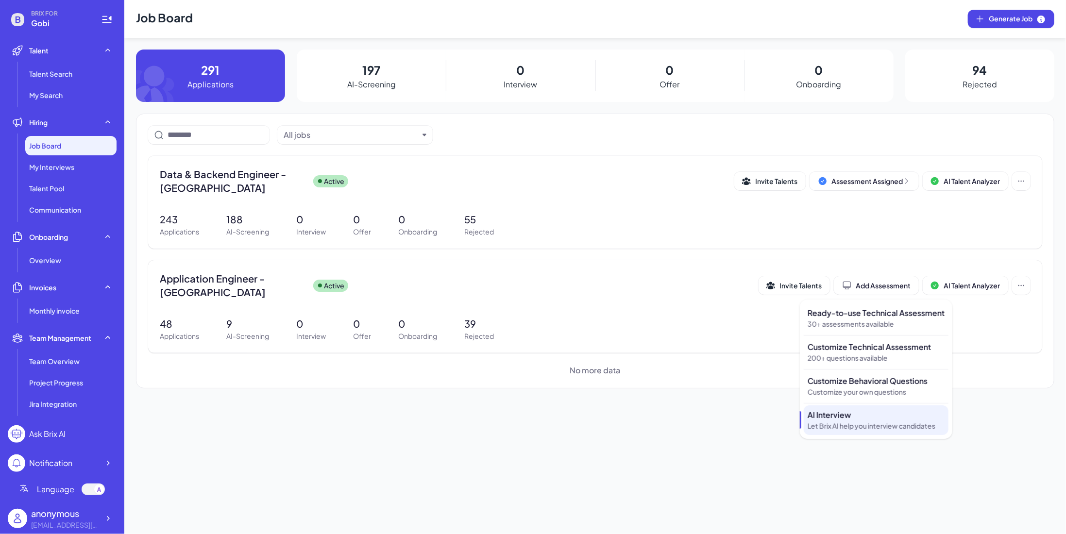
click at [836, 416] on p "AI Interview" at bounding box center [875, 415] width 137 height 12
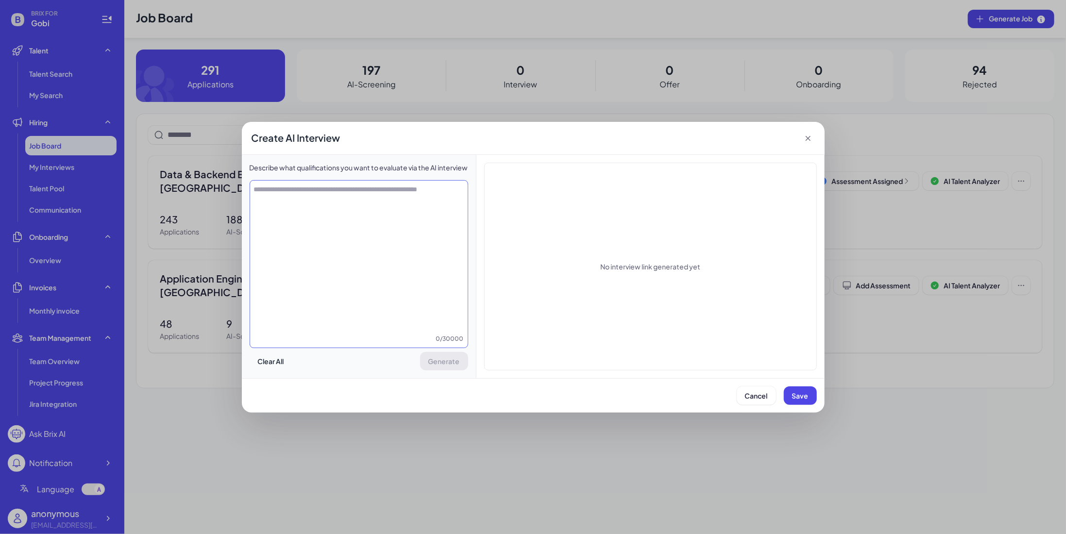
click at [323, 201] on textarea at bounding box center [358, 259] width 217 height 150
paste textarea "**********"
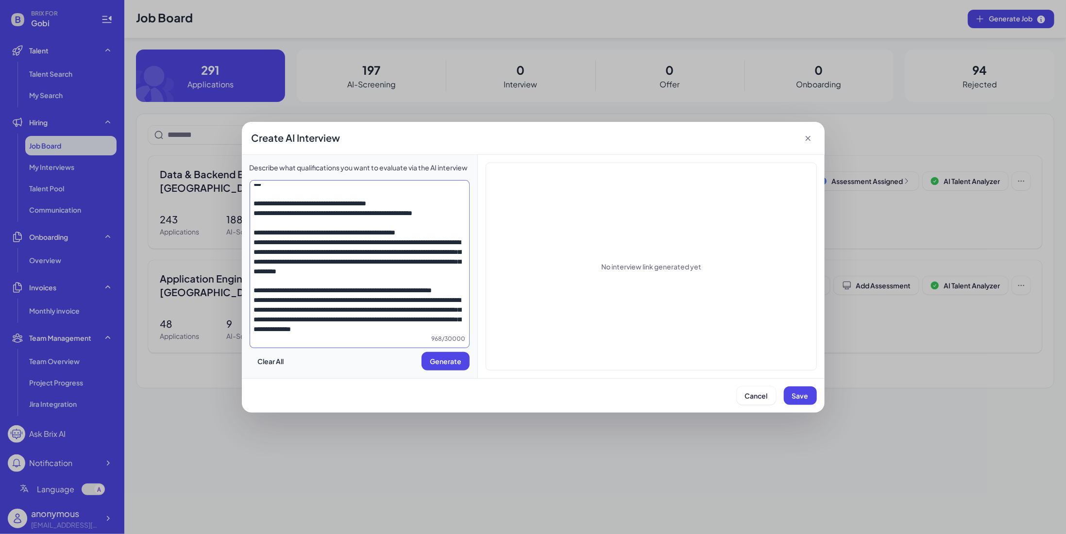
scroll to position [1237, 0]
click at [388, 278] on textarea at bounding box center [359, 259] width 219 height 150
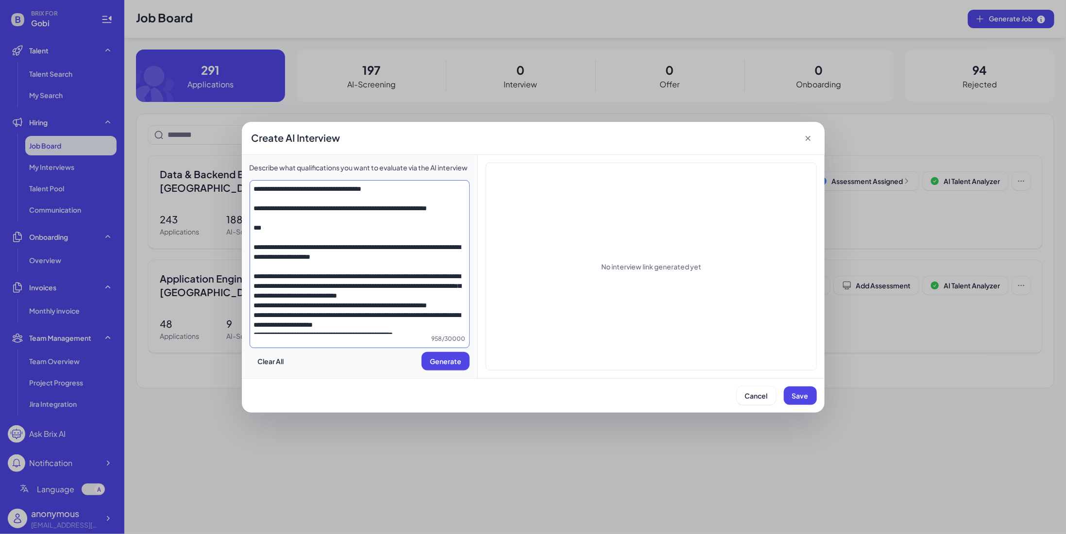
scroll to position [0, 0]
drag, startPoint x: 257, startPoint y: 294, endPoint x: 225, endPoint y: 107, distance: 189.1
click at [224, 104] on div "Create AI Interview Describe what qualifications you want to evaluate via the A…" at bounding box center [533, 267] width 1066 height 534
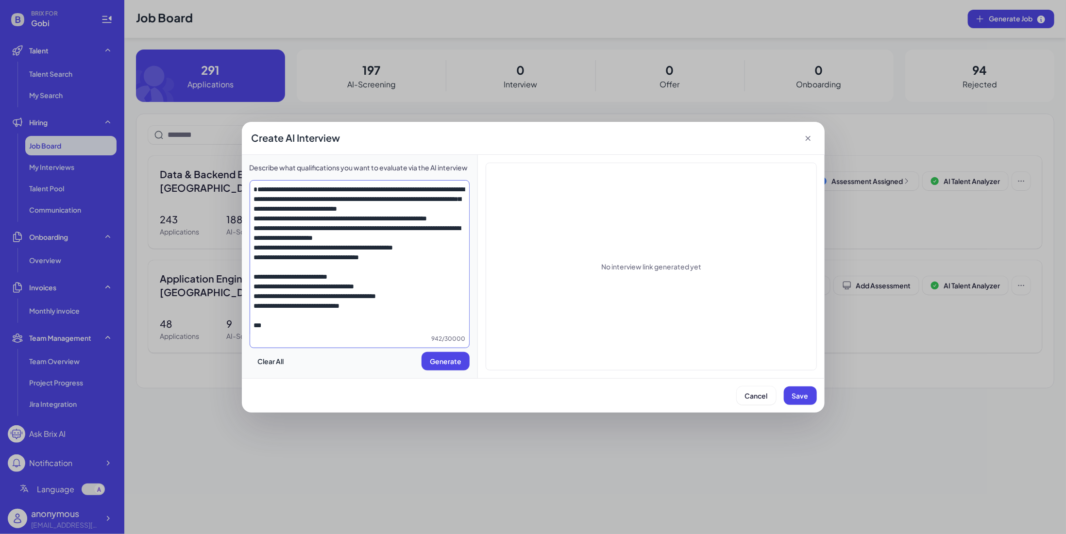
click at [253, 200] on textarea at bounding box center [359, 259] width 219 height 150
type textarea "**********"
drag, startPoint x: 449, startPoint y: 364, endPoint x: 580, endPoint y: 354, distance: 131.4
click at [449, 364] on span "Generate" at bounding box center [446, 361] width 32 height 9
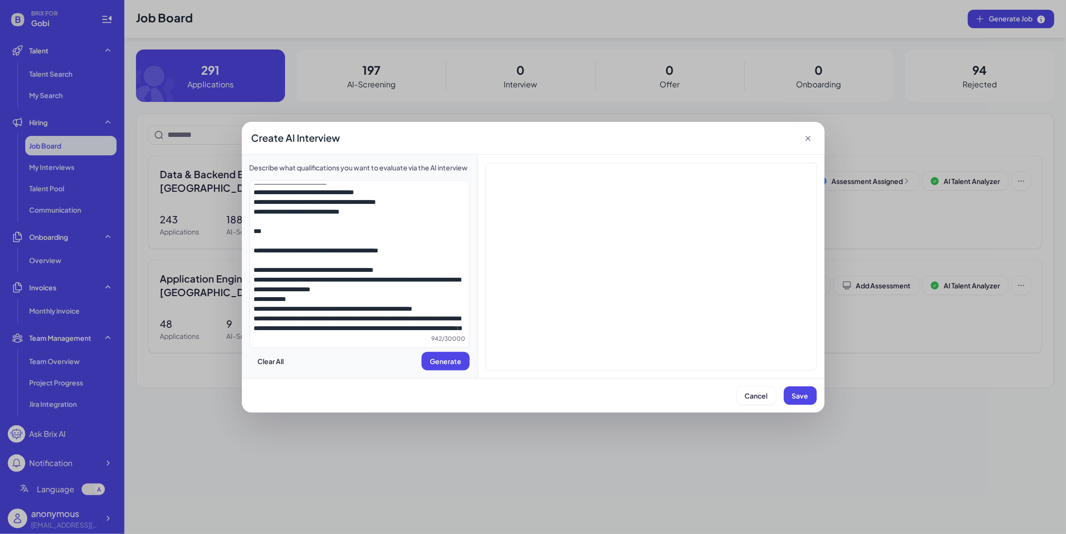
scroll to position [97, 0]
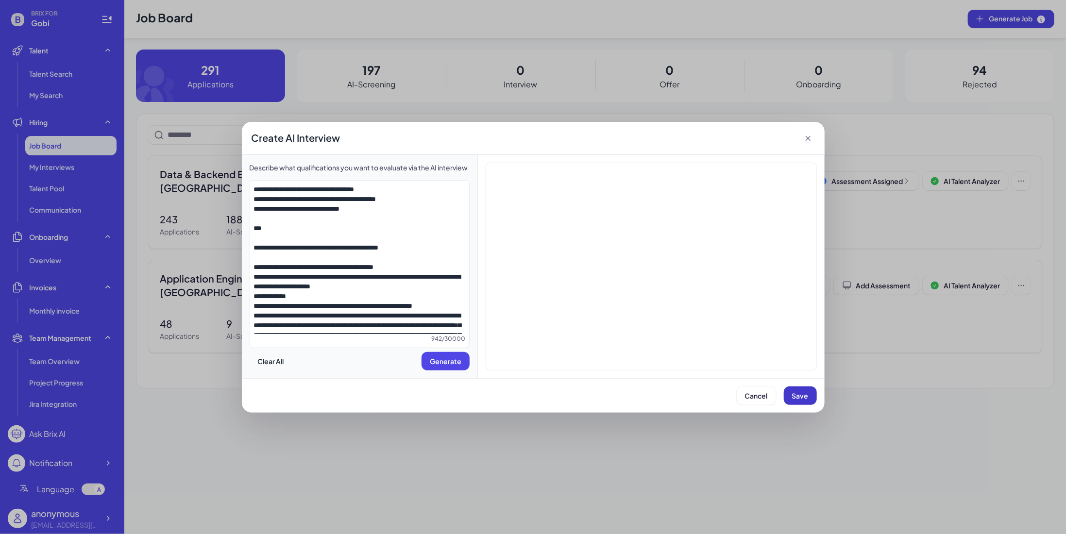
click at [800, 395] on span "Save" at bounding box center [800, 395] width 17 height 9
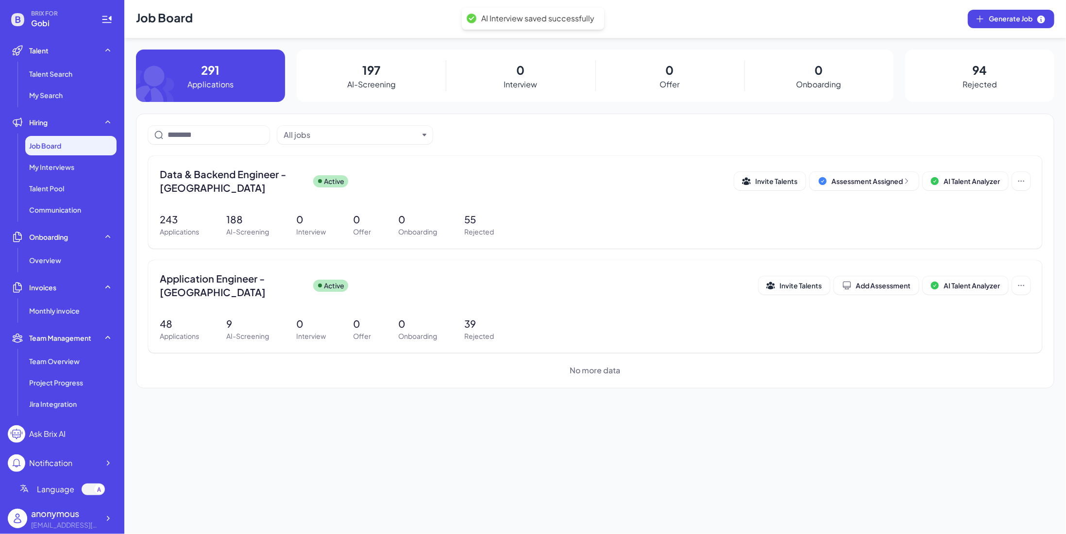
scroll to position [0, 0]
